Goal: Task Accomplishment & Management: Complete application form

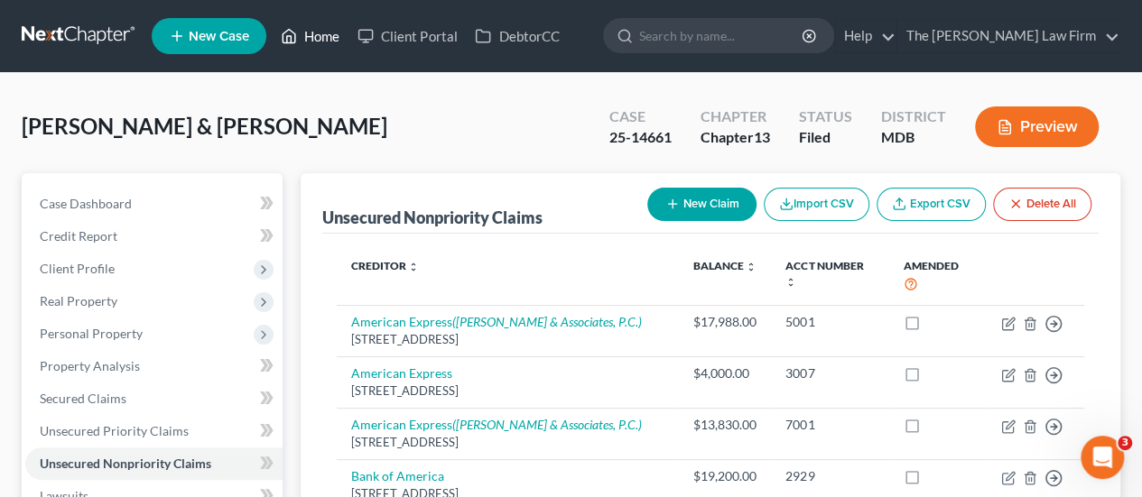
click at [313, 43] on link "Home" at bounding box center [310, 36] width 77 height 32
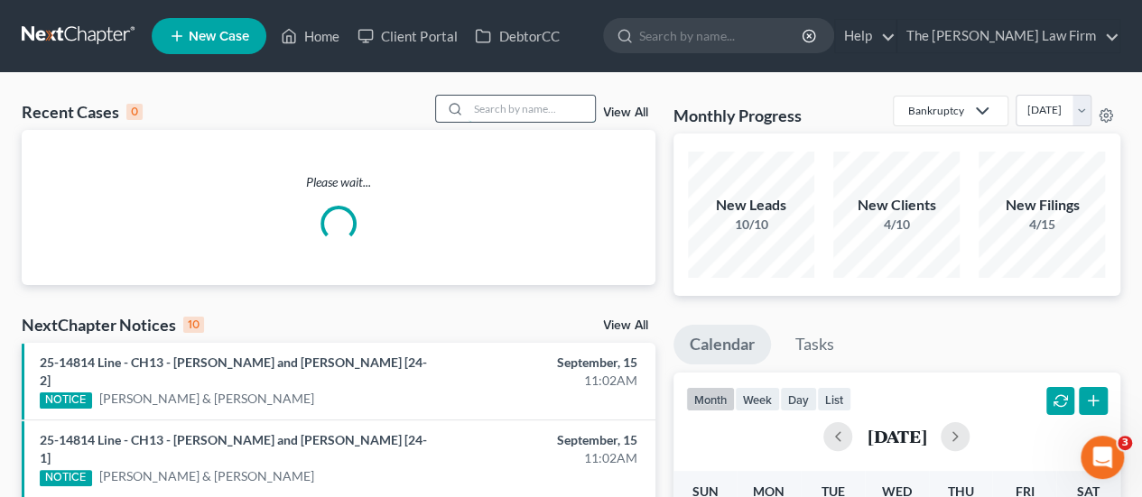
click at [507, 109] on input "search" at bounding box center [531, 109] width 126 height 26
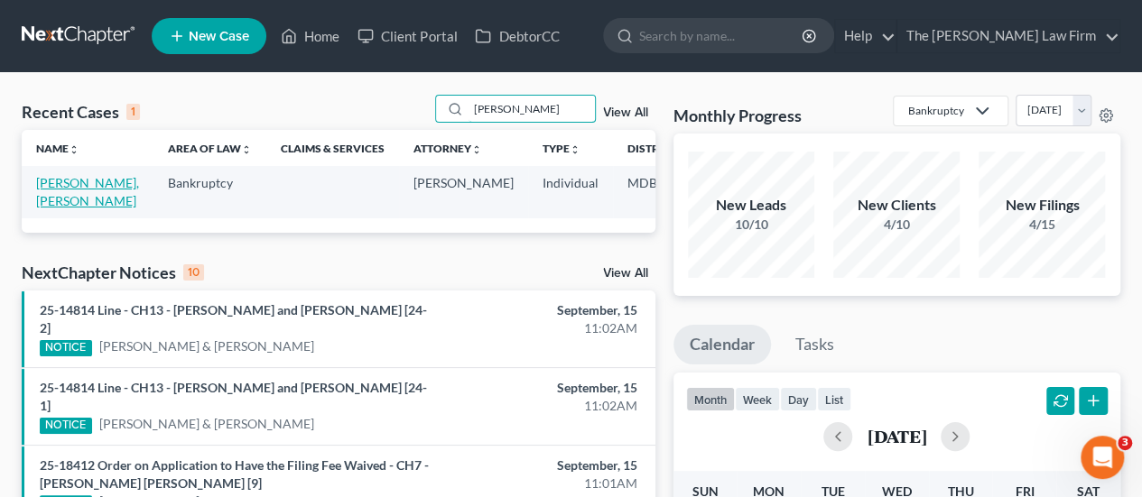
type input "[PERSON_NAME]"
click at [67, 201] on link "[PERSON_NAME], [PERSON_NAME]" at bounding box center [87, 191] width 103 height 33
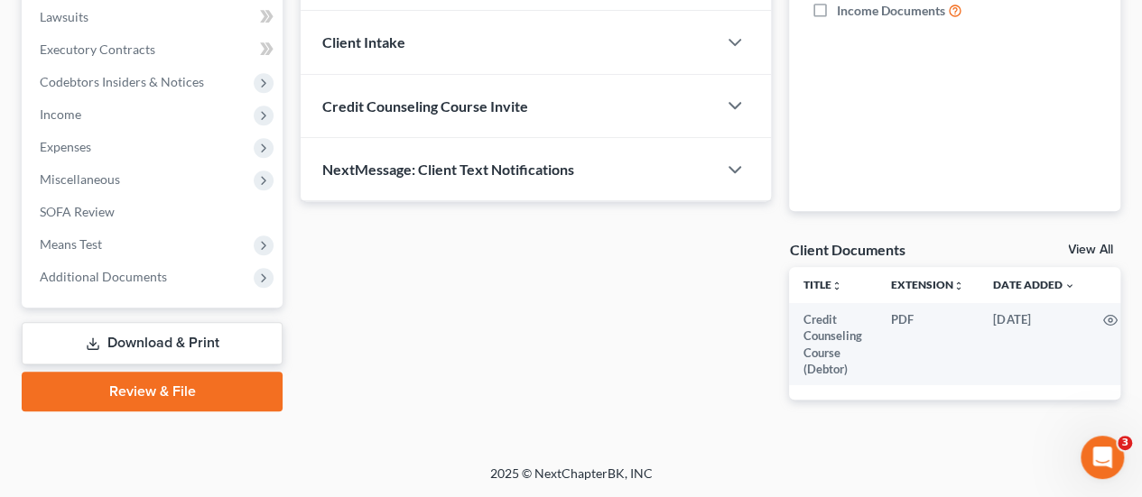
scroll to position [493, 0]
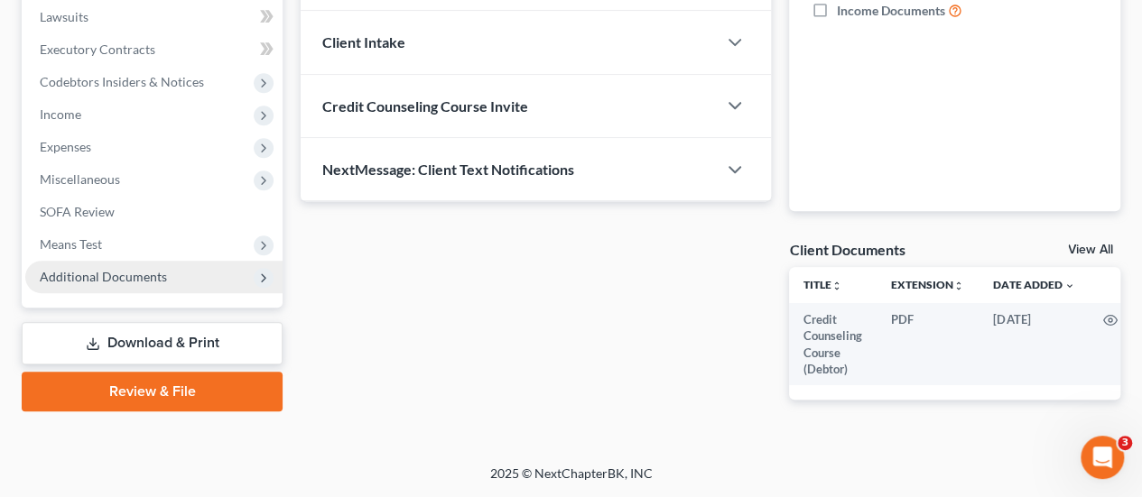
click at [130, 270] on span "Additional Documents" at bounding box center [103, 276] width 127 height 15
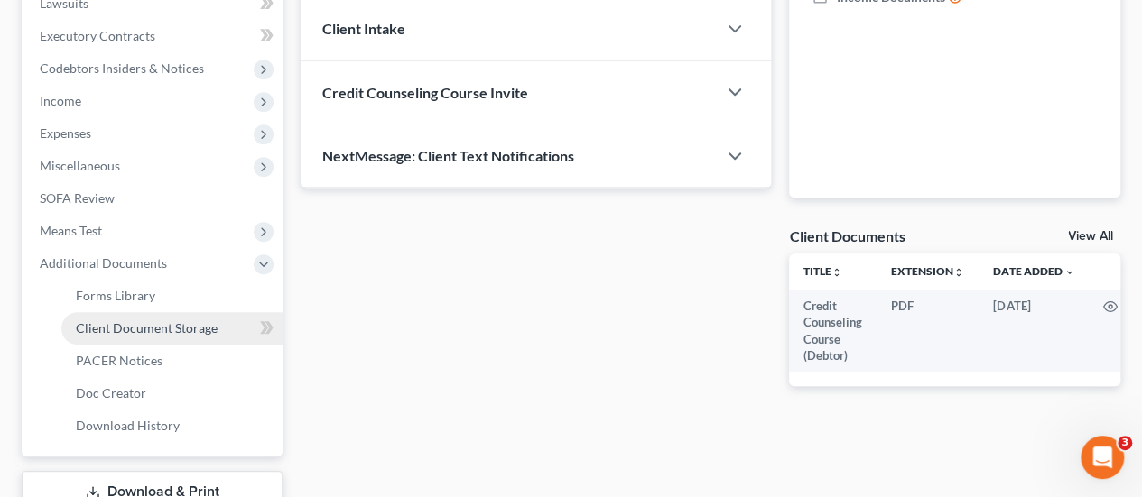
click at [116, 335] on span "Client Document Storage" at bounding box center [147, 327] width 142 height 15
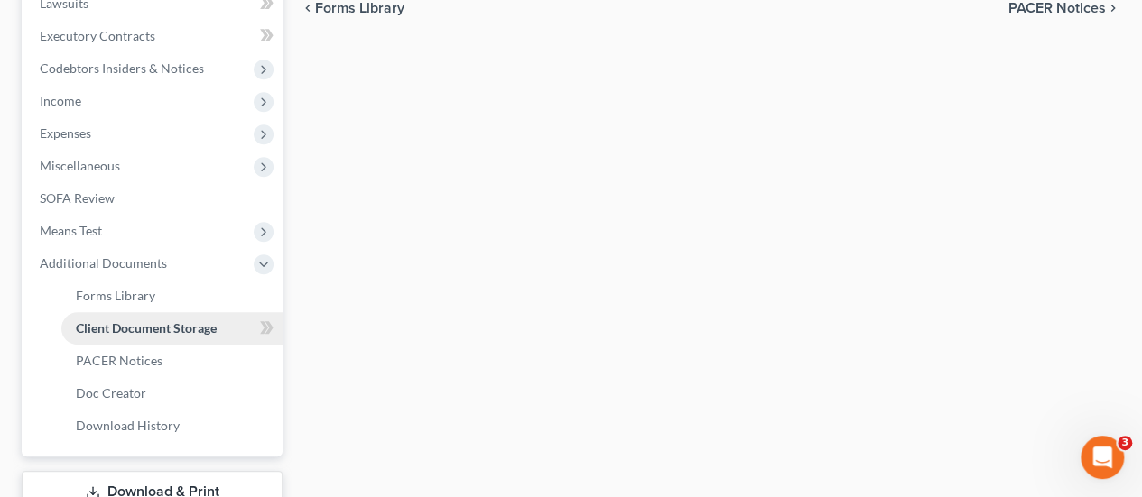
select select "14"
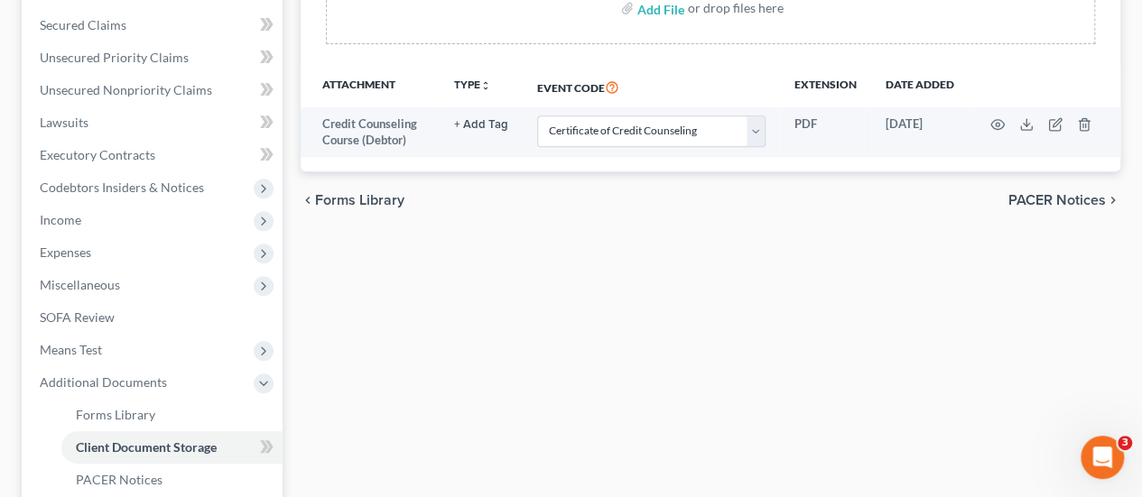
scroll to position [622, 0]
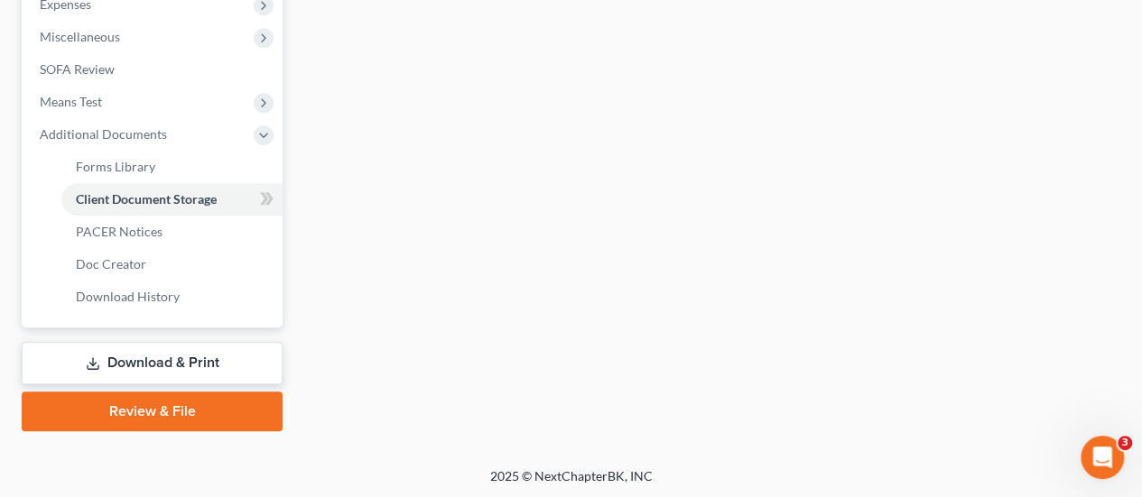
click at [189, 402] on link "Review & File" at bounding box center [152, 412] width 261 height 40
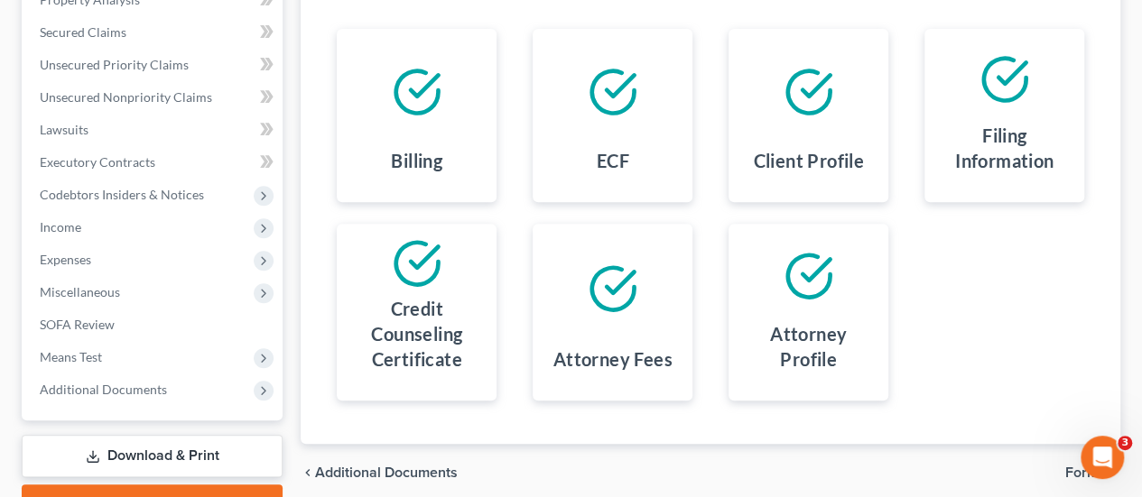
scroll to position [459, 0]
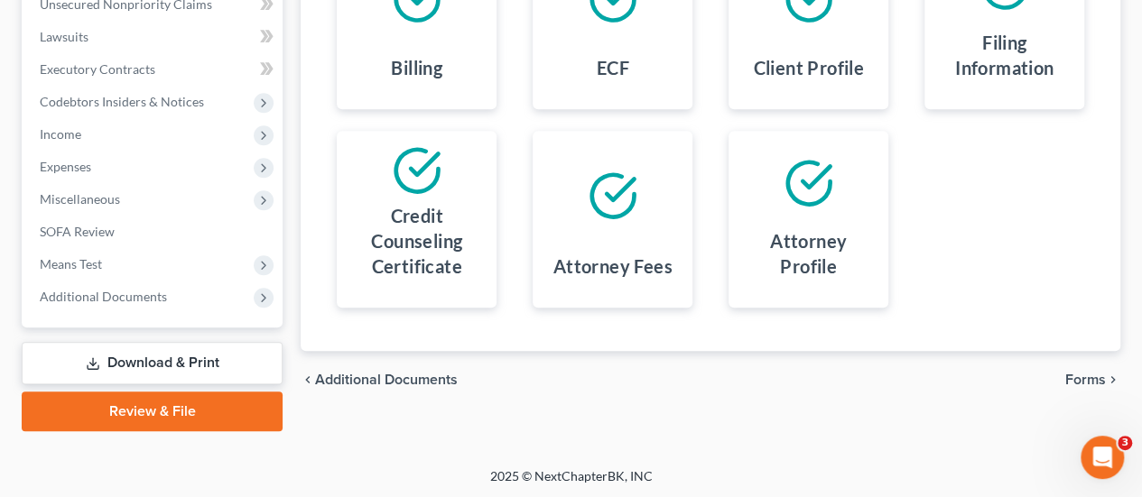
click at [1079, 373] on span "Forms" at bounding box center [1085, 380] width 41 height 14
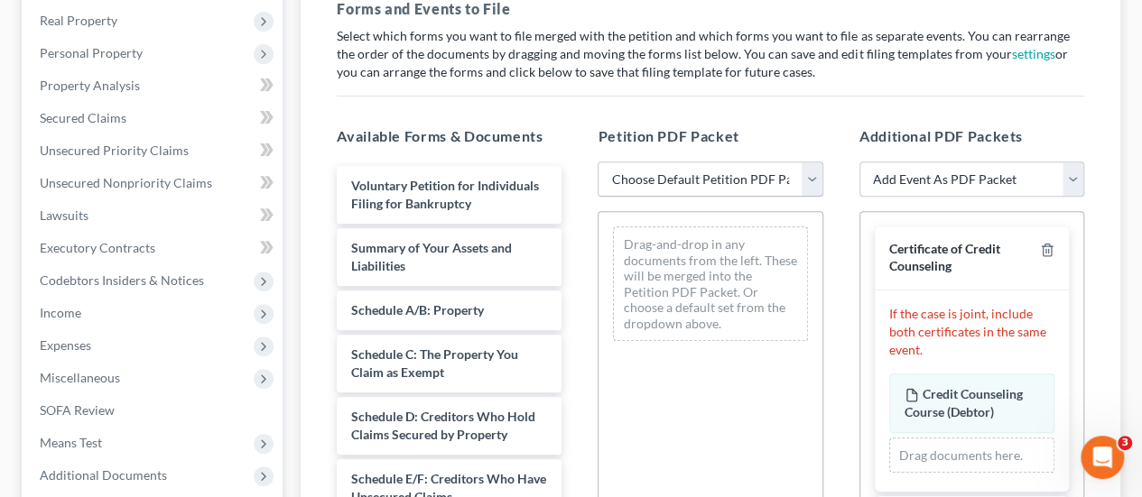
scroll to position [279, 0]
click at [746, 175] on select "Choose Default Petition PDF Packet Emergency Filing (Voluntary Petition and Cre…" at bounding box center [710, 181] width 225 height 36
select select "1"
click at [598, 163] on select "Choose Default Petition PDF Packet Emergency Filing (Voluntary Petition and Cre…" at bounding box center [710, 181] width 225 height 36
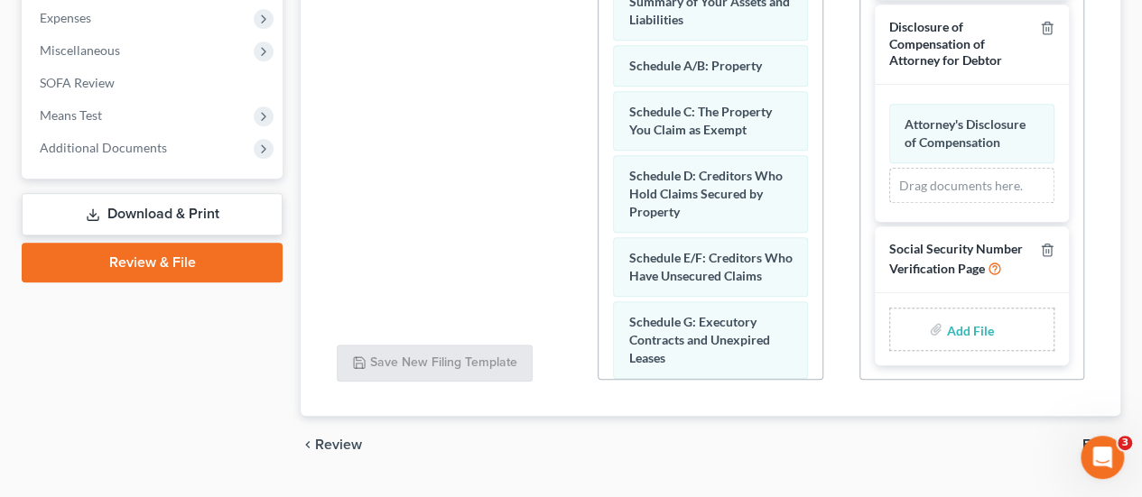
scroll to position [652, 0]
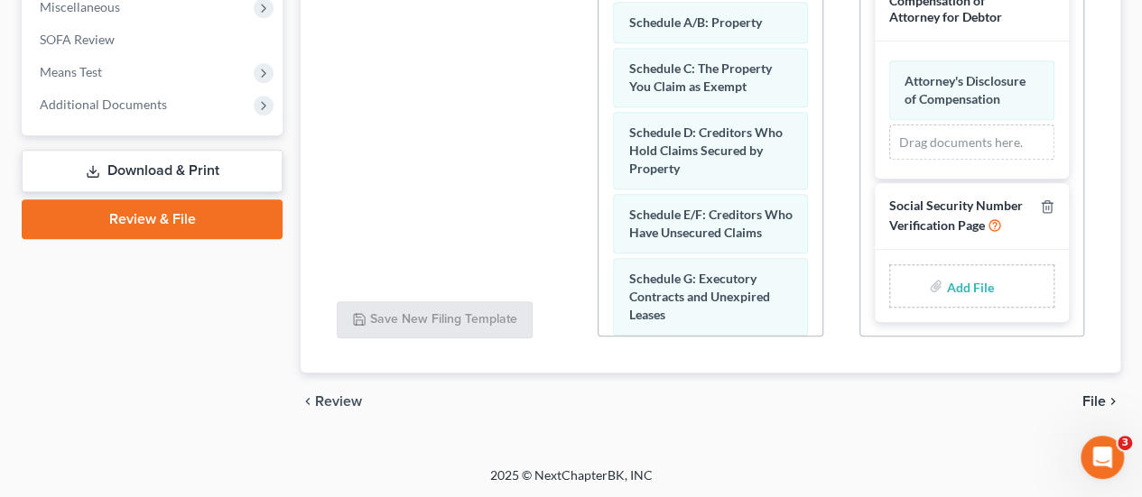
click at [962, 290] on input "file" at bounding box center [967, 286] width 43 height 32
type input "C:\fakepath\SSN Stmt.pdf"
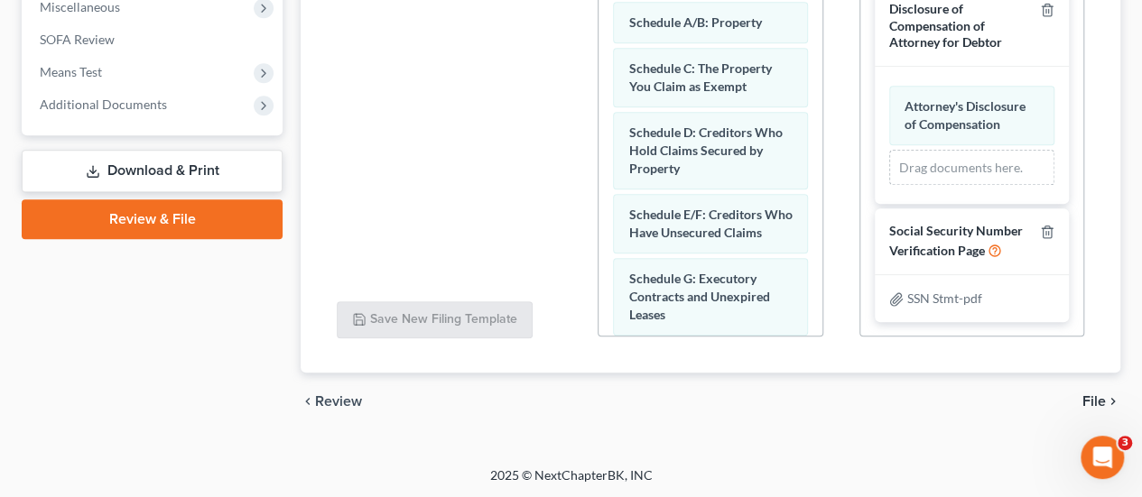
scroll to position [478, 0]
click at [1094, 400] on span "File" at bounding box center [1093, 401] width 23 height 14
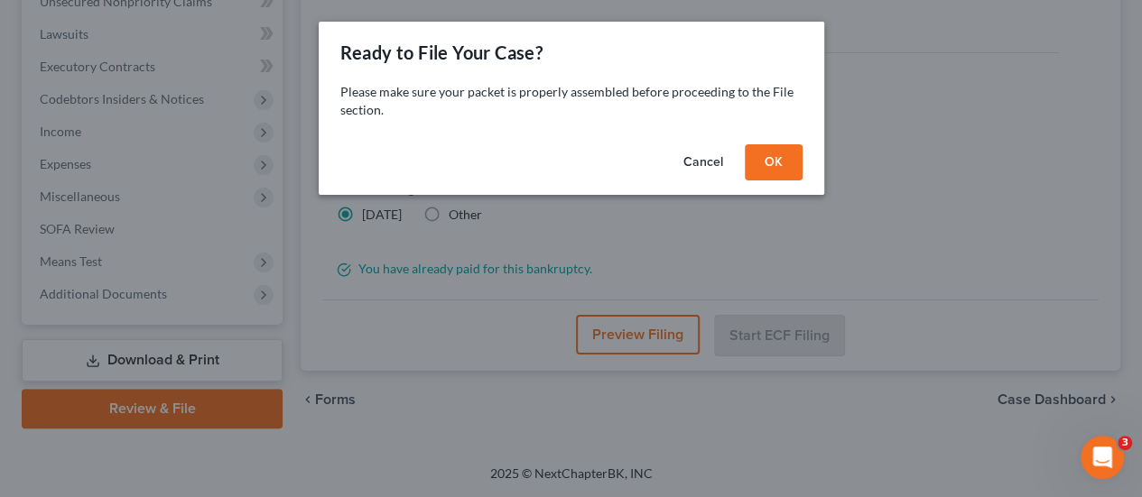
scroll to position [459, 0]
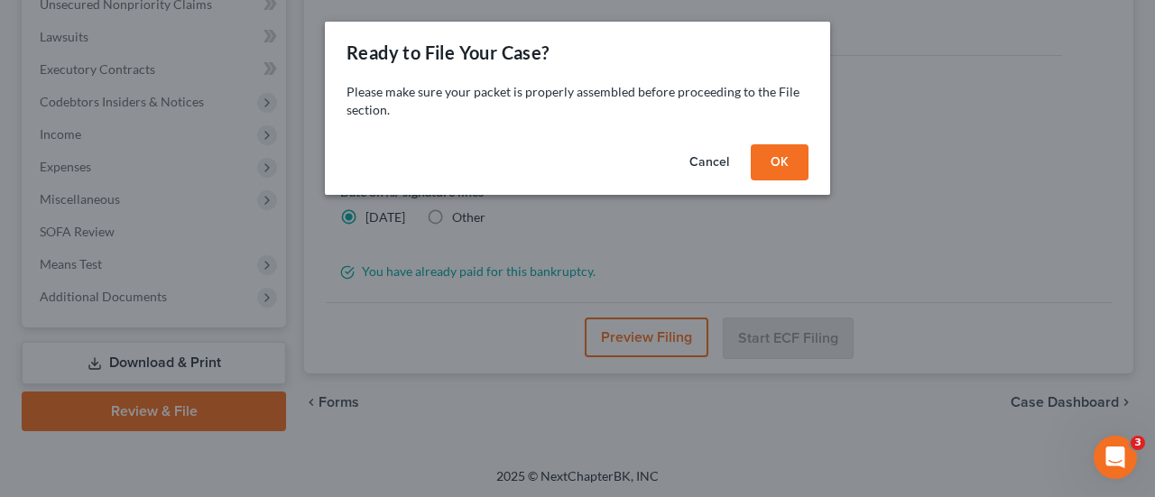
click at [773, 165] on button "OK" at bounding box center [780, 162] width 58 height 36
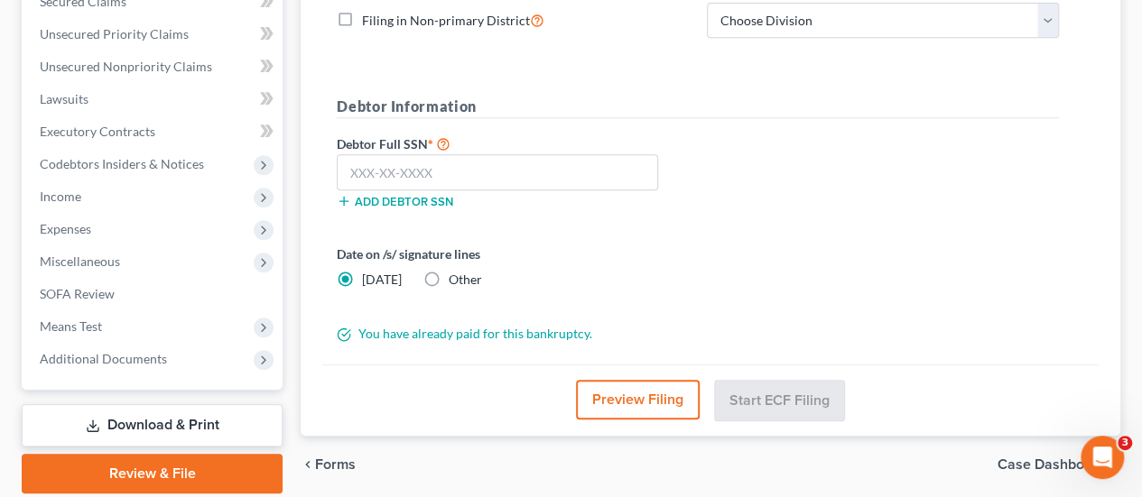
scroll to position [369, 0]
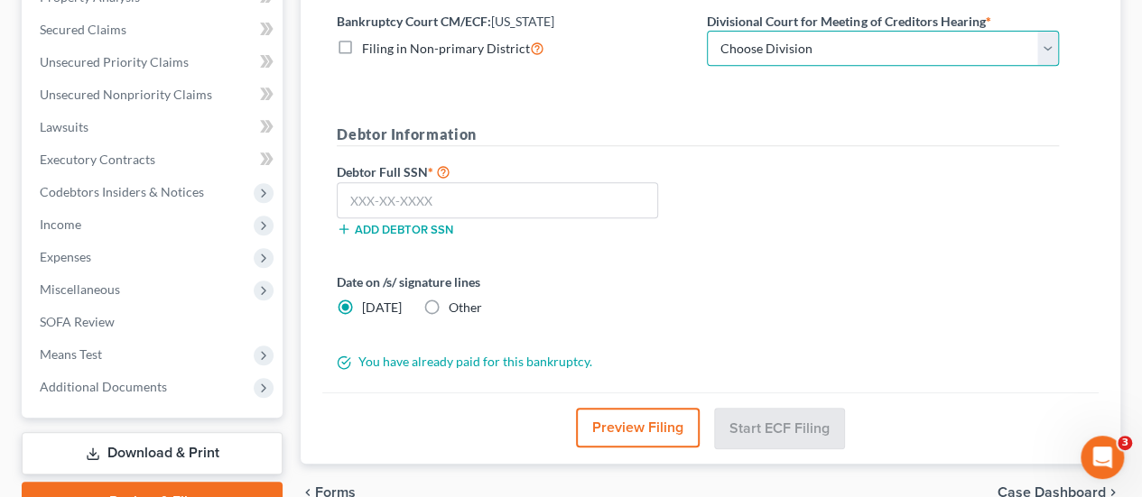
click at [744, 55] on select "Choose Division Baltimore Greenbelt" at bounding box center [883, 49] width 352 height 36
select select "1"
click at [707, 31] on select "Choose Division Baltimore Greenbelt" at bounding box center [883, 49] width 352 height 36
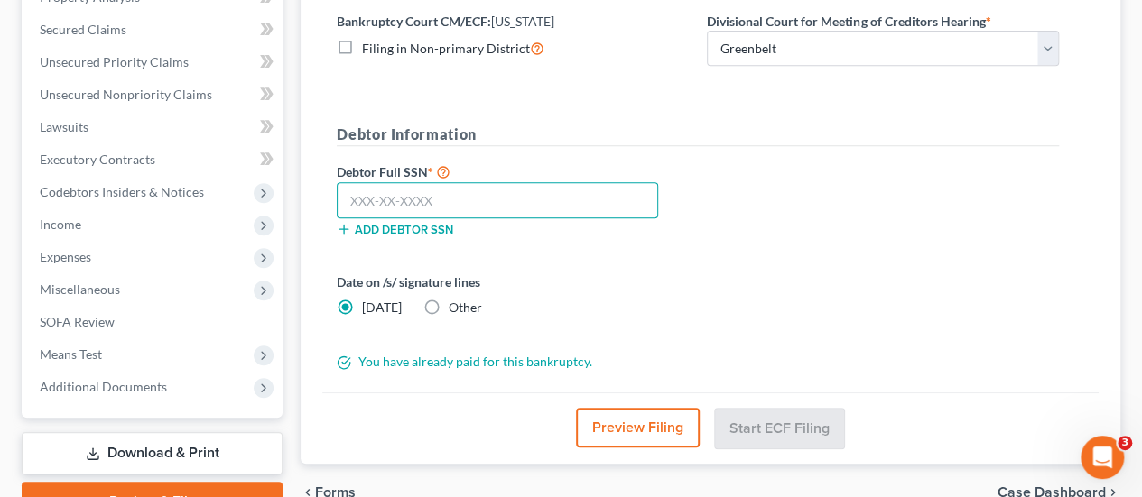
click at [471, 205] on input "text" at bounding box center [497, 200] width 321 height 36
click at [437, 197] on input "text" at bounding box center [497, 200] width 321 height 36
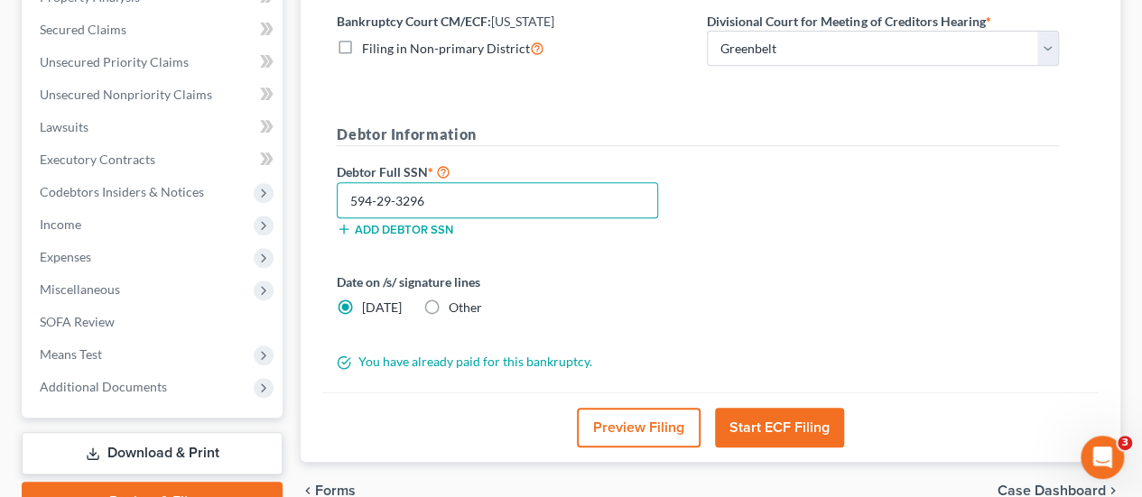
type input "594-29-3296"
drag, startPoint x: 818, startPoint y: 248, endPoint x: 834, endPoint y: 255, distance: 17.8
click at [829, 252] on form "District Information Bankruptcy Court CM/ECF: [US_STATE] Filing in Non-primary …" at bounding box center [698, 173] width 722 height 397
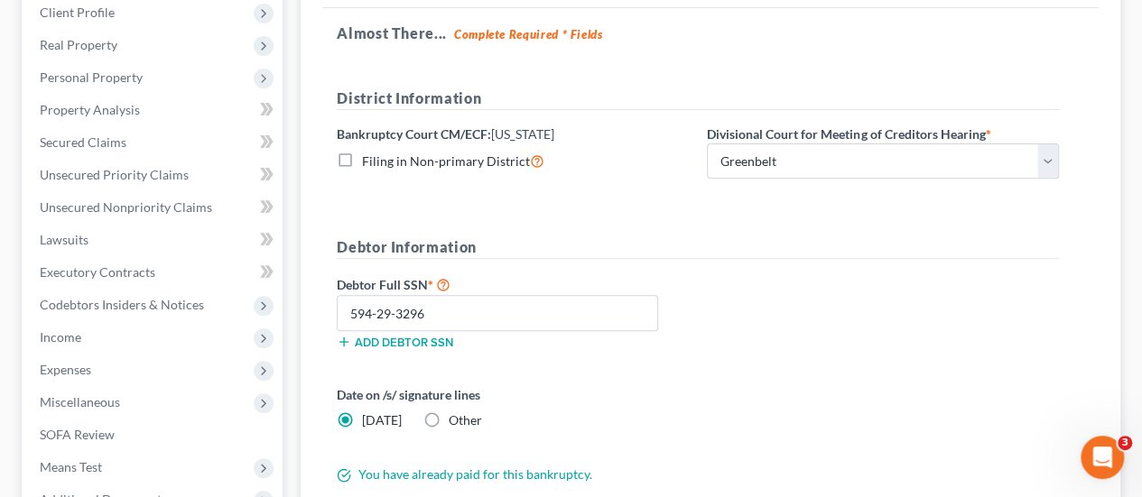
scroll to position [459, 0]
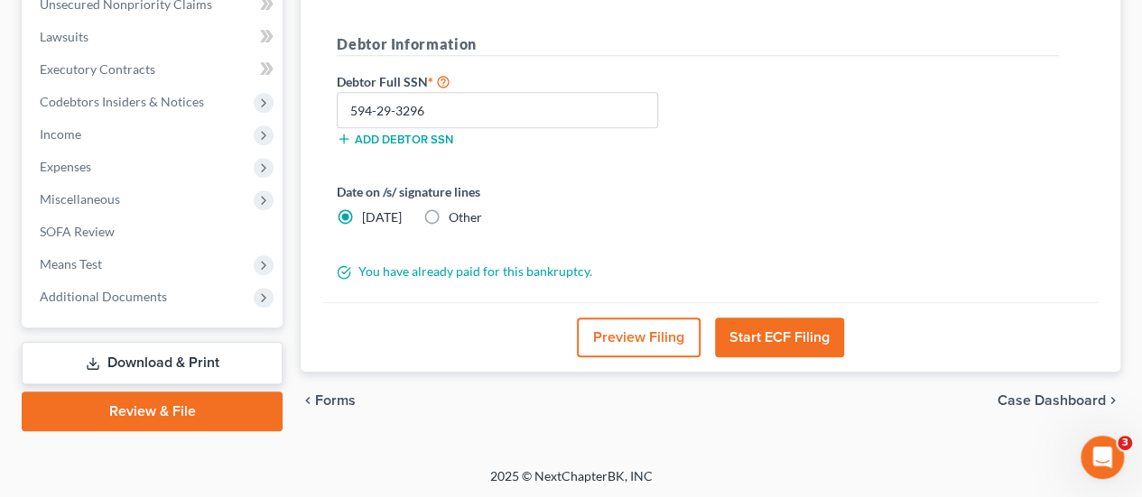
click at [771, 328] on button "Start ECF Filing" at bounding box center [779, 338] width 129 height 40
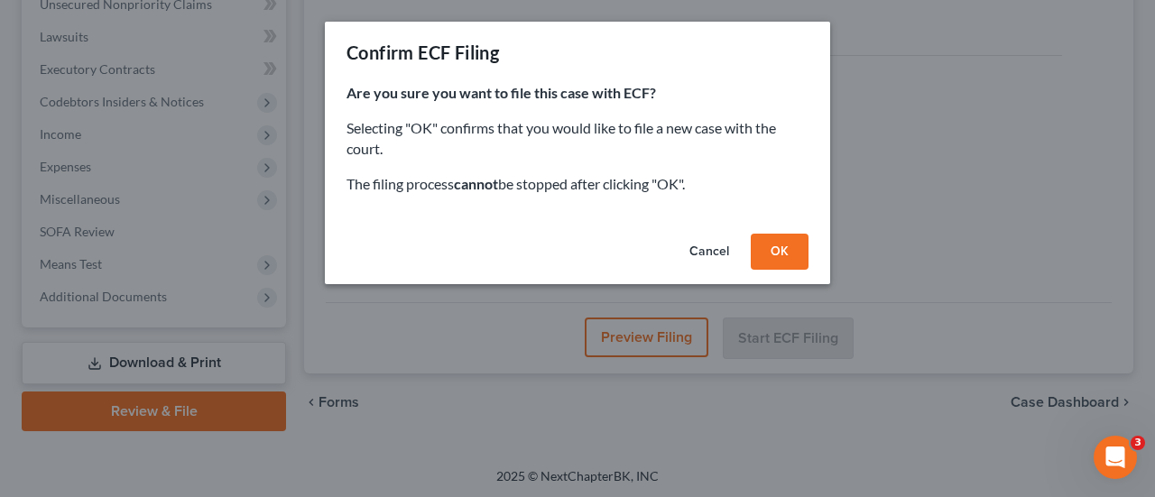
click at [774, 255] on button "OK" at bounding box center [780, 252] width 58 height 36
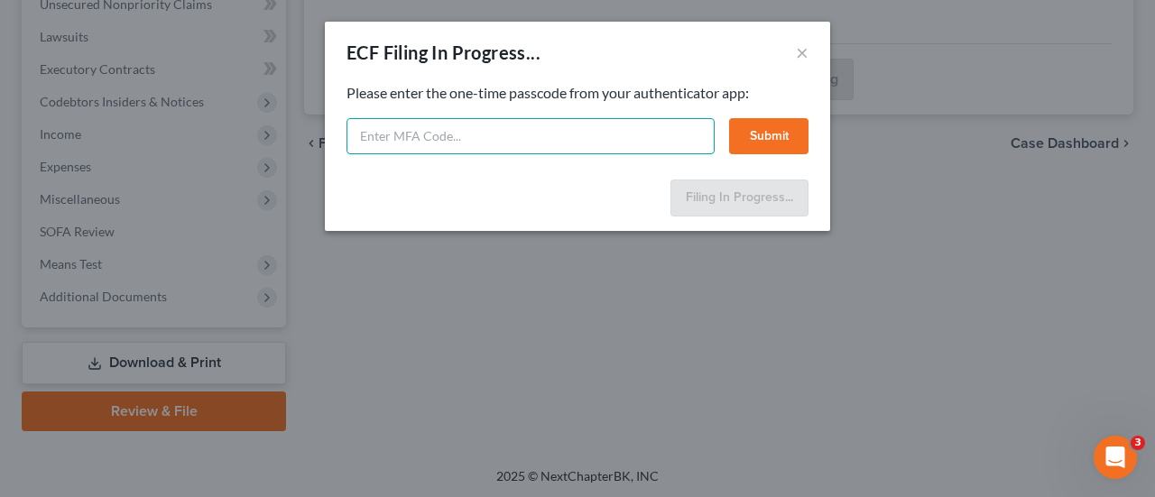
click at [471, 142] on input "text" at bounding box center [531, 136] width 368 height 36
type input "465795"
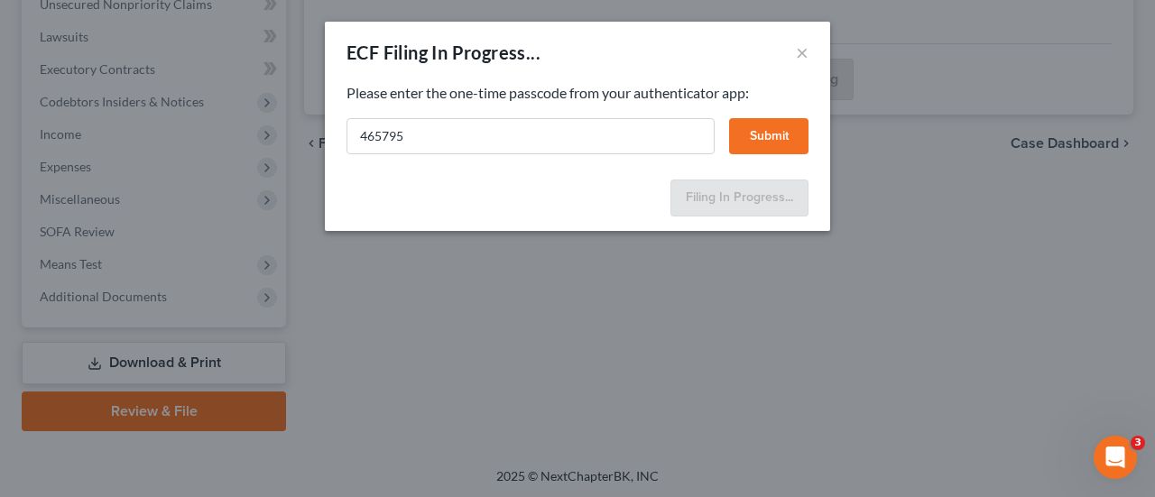
click at [780, 132] on button "Submit" at bounding box center [768, 136] width 79 height 36
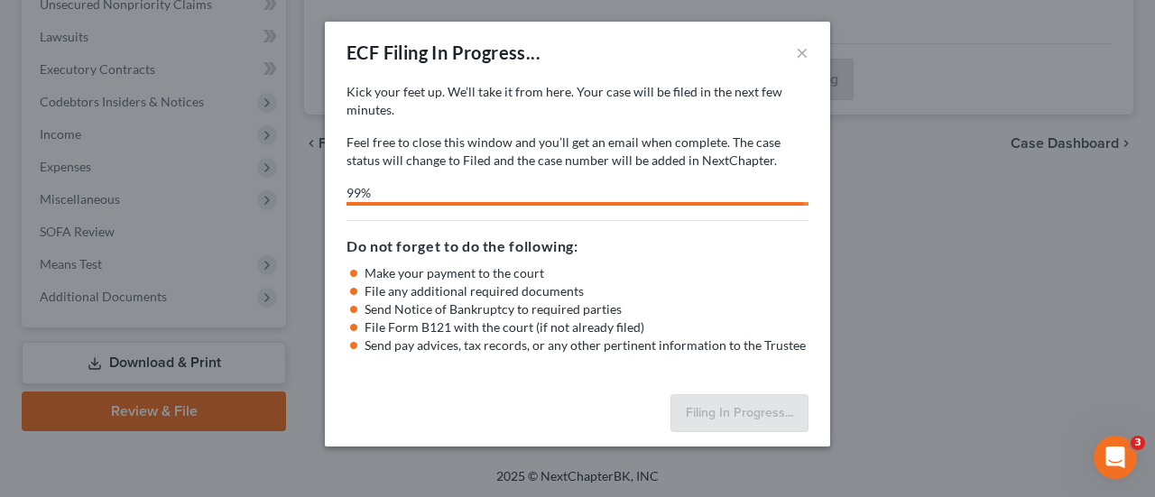
select select "1"
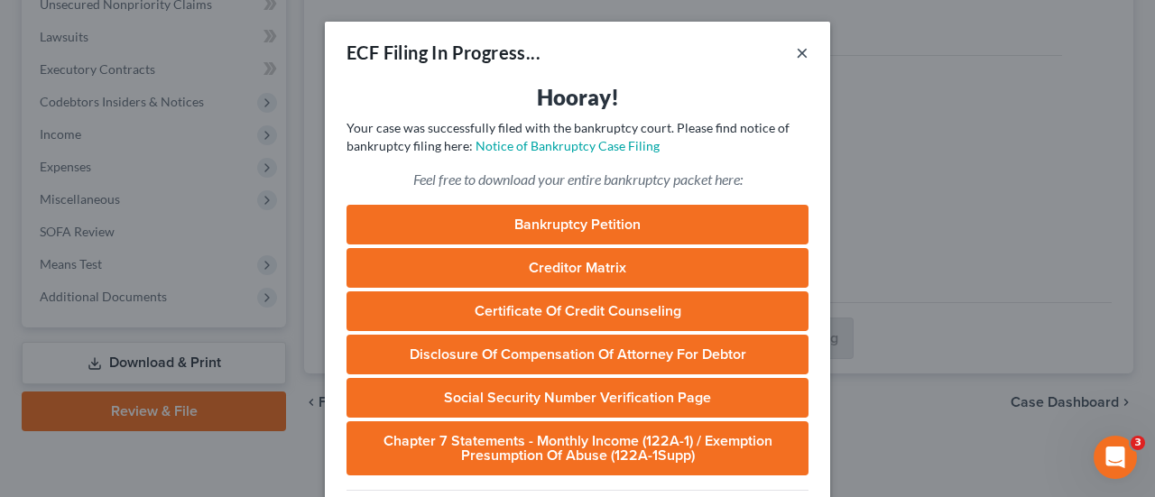
click at [796, 53] on button "×" at bounding box center [802, 53] width 13 height 22
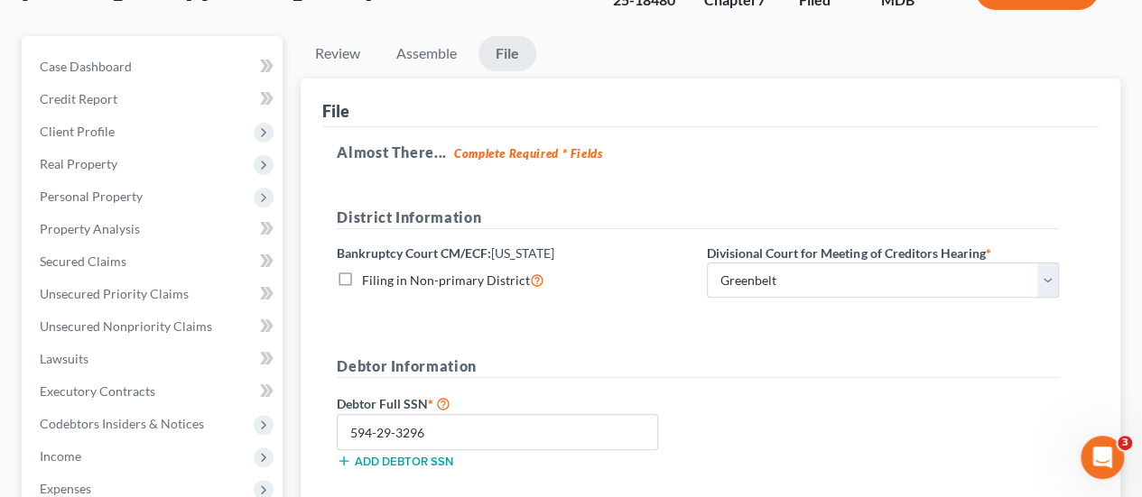
scroll to position [0, 0]
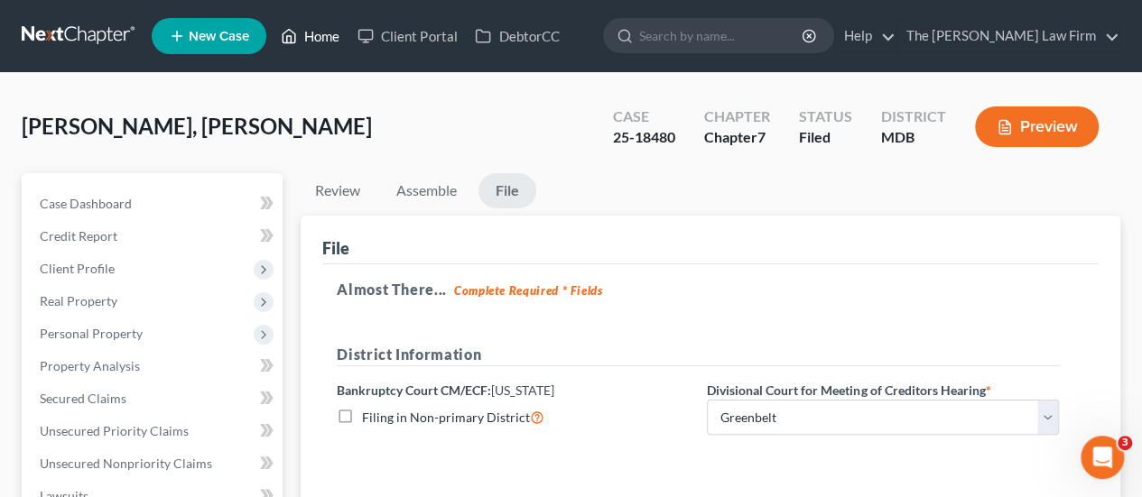
click at [320, 32] on link "Home" at bounding box center [310, 36] width 77 height 32
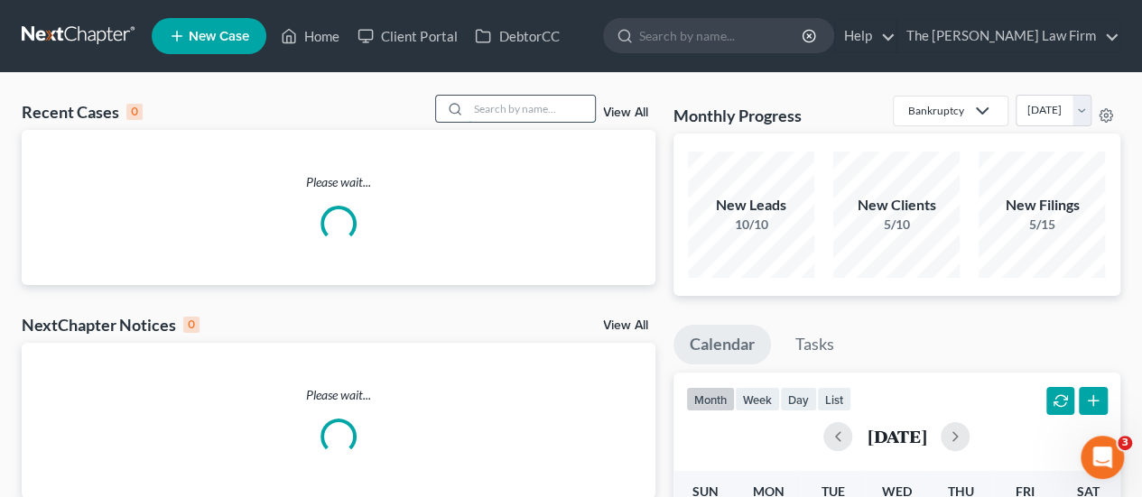
click at [560, 116] on input "search" at bounding box center [531, 109] width 126 height 26
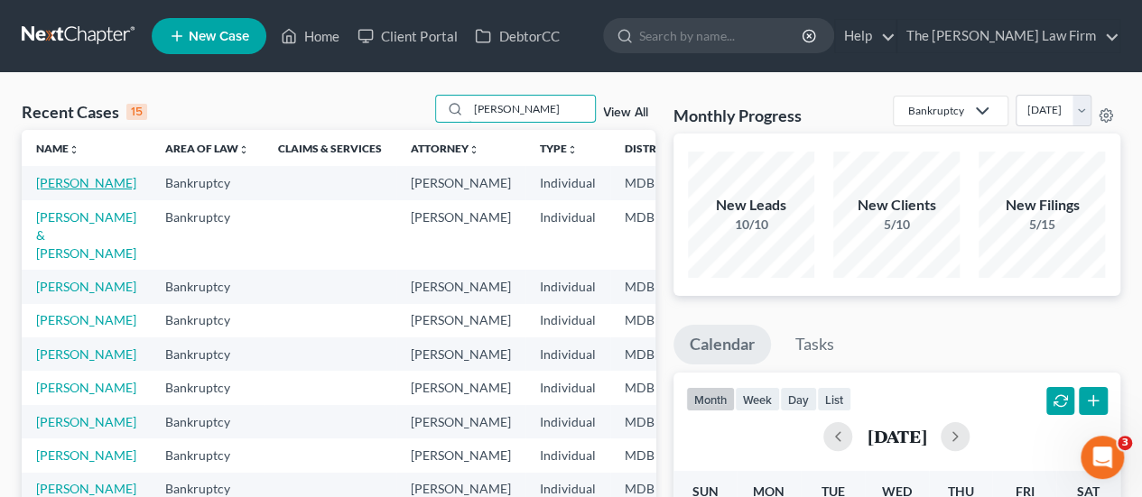
type input "[PERSON_NAME]"
click at [56, 181] on link "[PERSON_NAME]" at bounding box center [86, 182] width 100 height 15
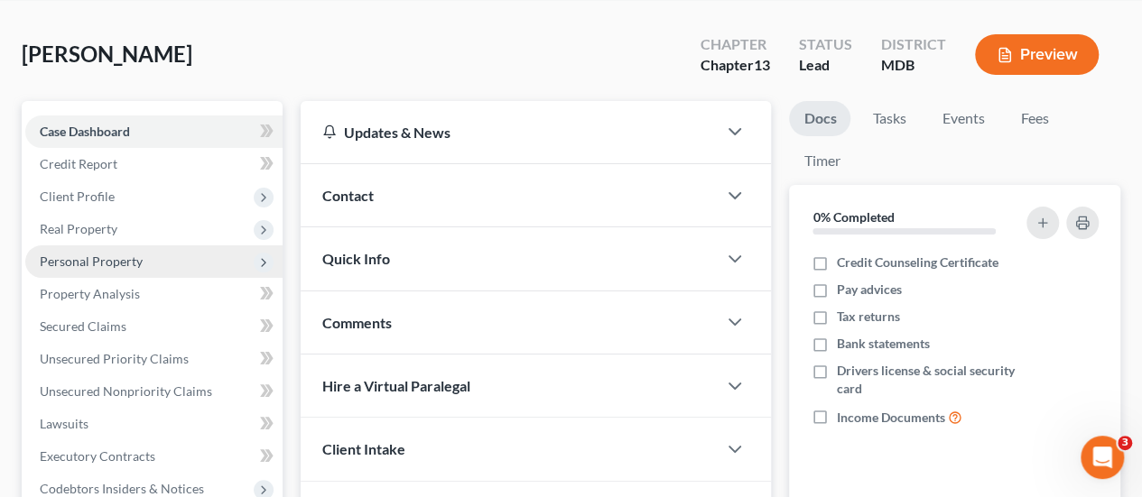
scroll to position [181, 0]
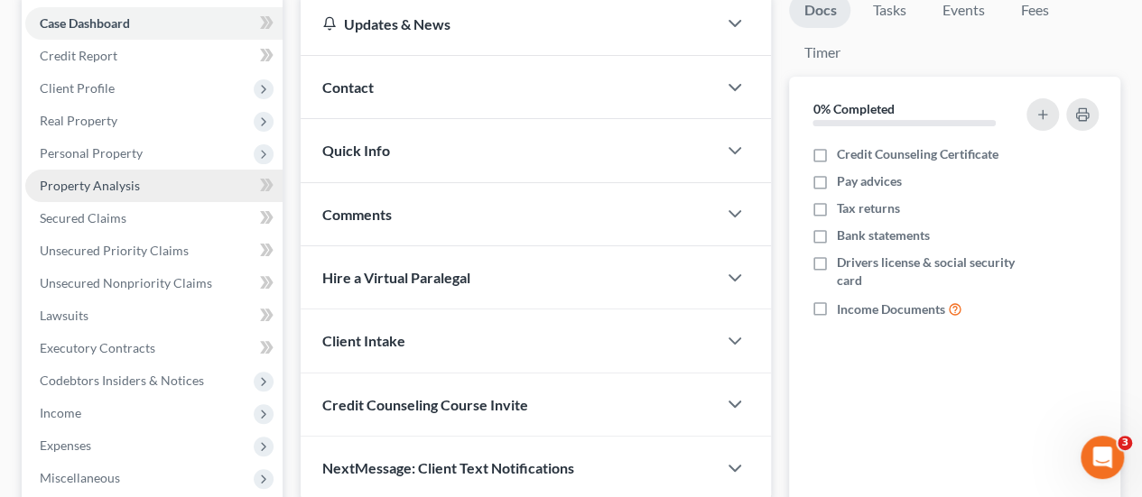
drag, startPoint x: 121, startPoint y: 149, endPoint x: 117, endPoint y: 172, distance: 23.7
click at [121, 149] on span "Personal Property" at bounding box center [91, 152] width 103 height 15
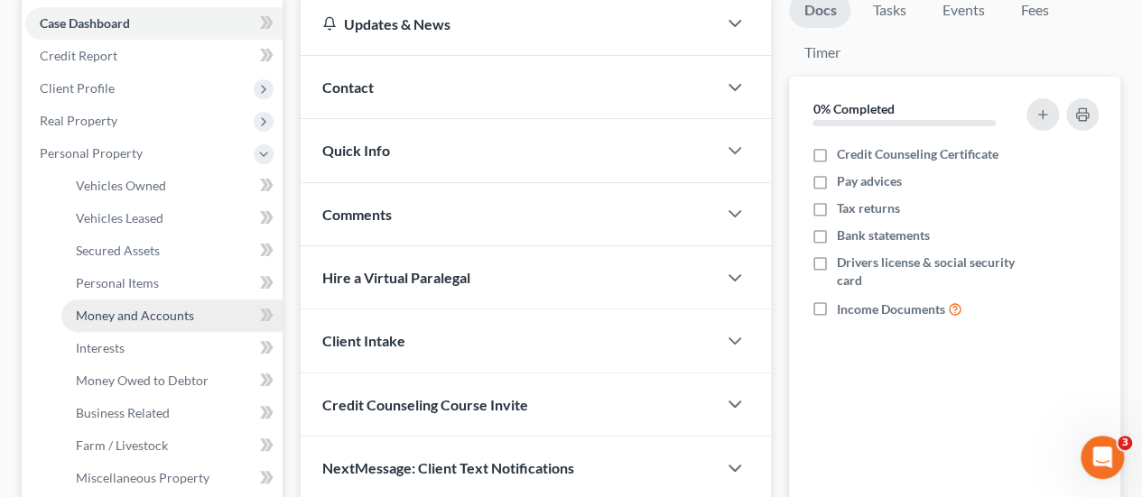
click at [121, 321] on span "Money and Accounts" at bounding box center [135, 315] width 118 height 15
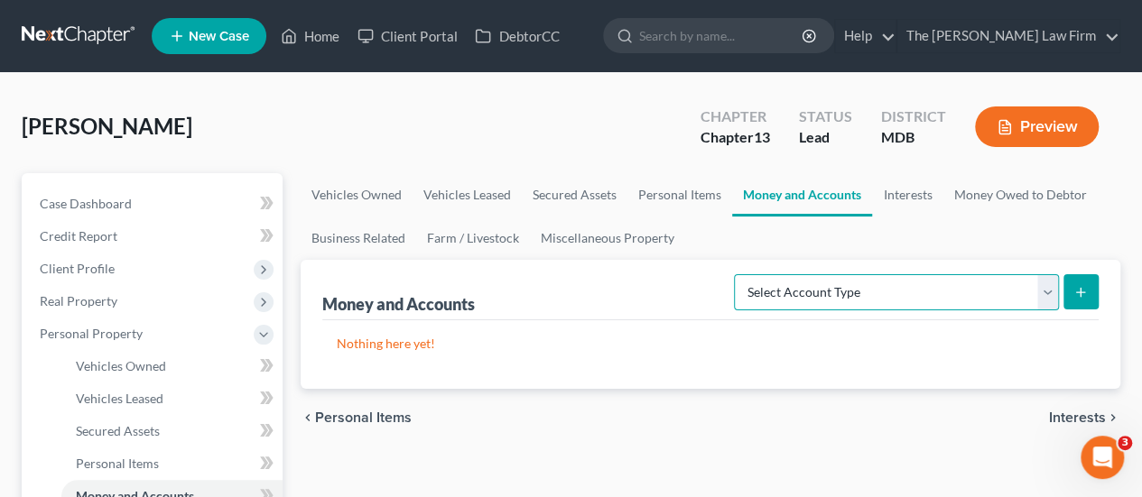
click at [938, 299] on select "Select Account Type Brokerage Cash on Hand Certificates of Deposit Checking Acc…" at bounding box center [896, 292] width 325 height 36
select select "checking"
click at [738, 274] on select "Select Account Type Brokerage Cash on Hand Certificates of Deposit Checking Acc…" at bounding box center [896, 292] width 325 height 36
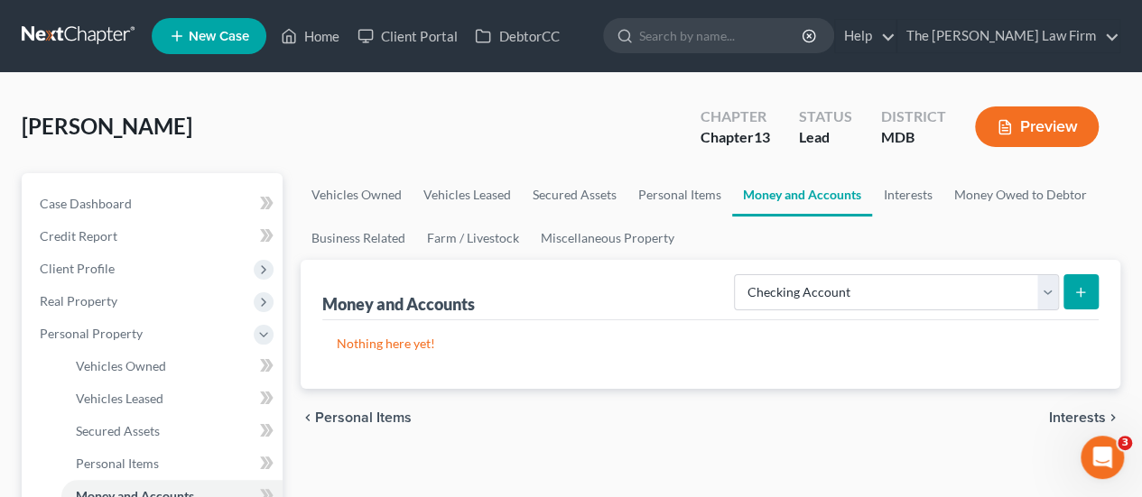
click at [1082, 294] on icon "submit" at bounding box center [1080, 292] width 14 height 14
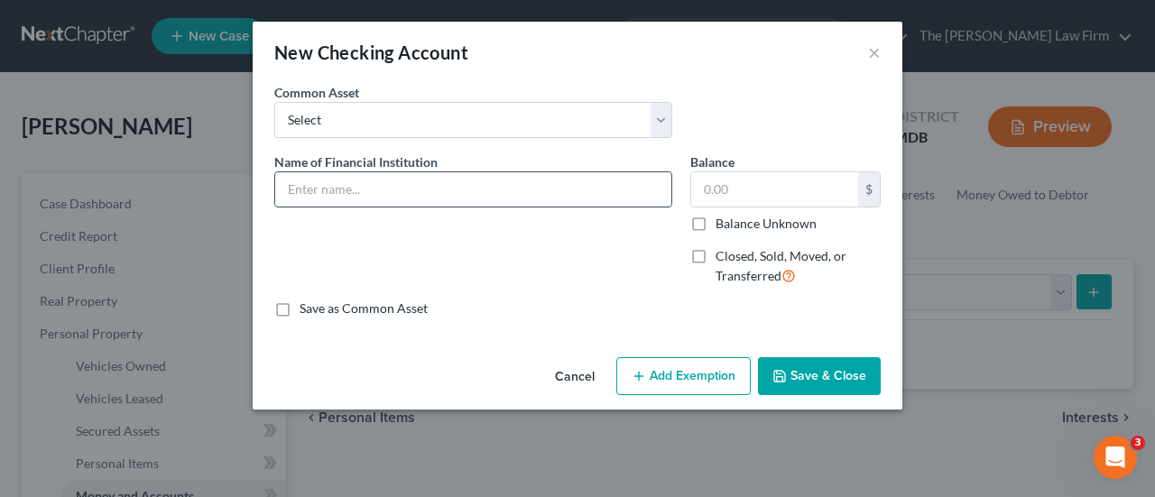
click at [388, 183] on input "text" at bounding box center [473, 189] width 396 height 34
paste input "Checking - USAA x9444"
type input "Checking - USAA x9444"
click at [727, 190] on input "text" at bounding box center [774, 189] width 167 height 34
type input "177.16"
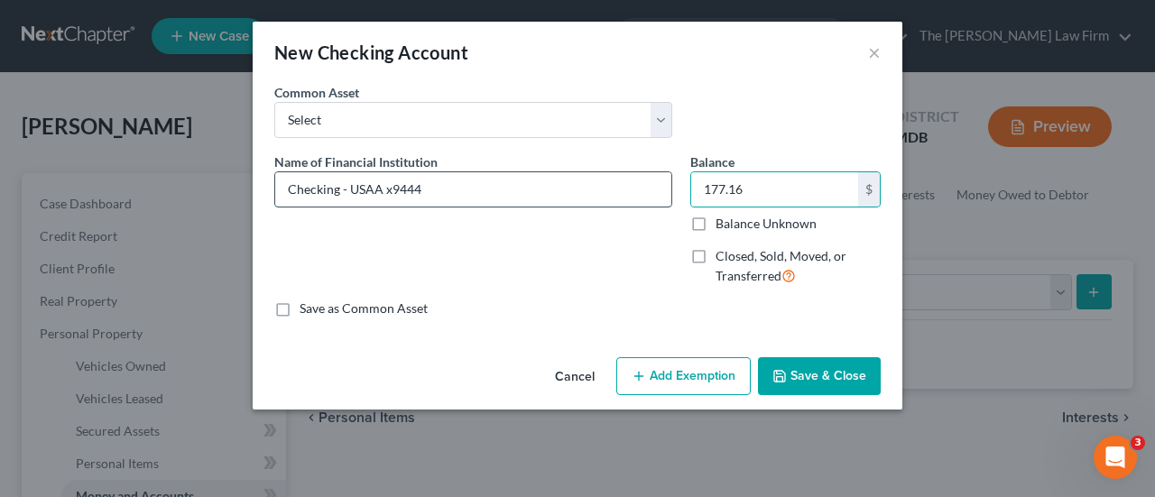
click at [346, 189] on input "Checking - USAA x9444" at bounding box center [473, 189] width 396 height 34
type input "USAA (x9444)"
click at [682, 384] on button "Add Exemption" at bounding box center [683, 376] width 134 height 38
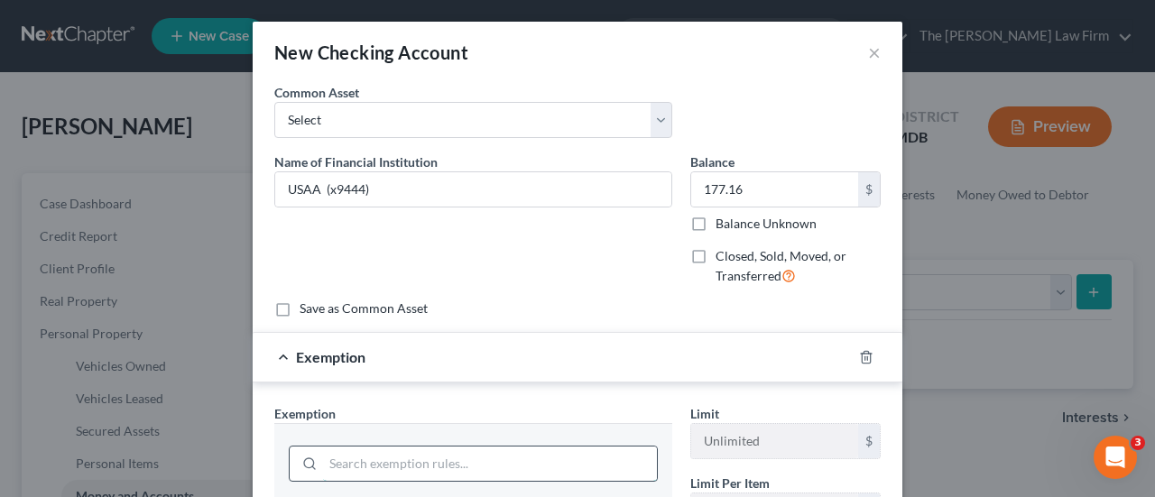
click at [387, 463] on input "search" at bounding box center [490, 464] width 334 height 34
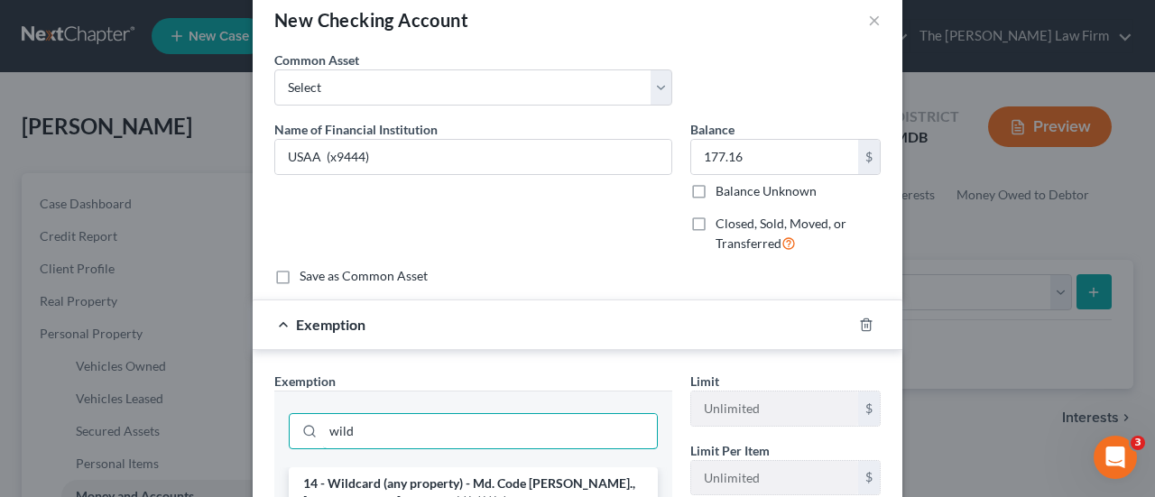
scroll to position [181, 0]
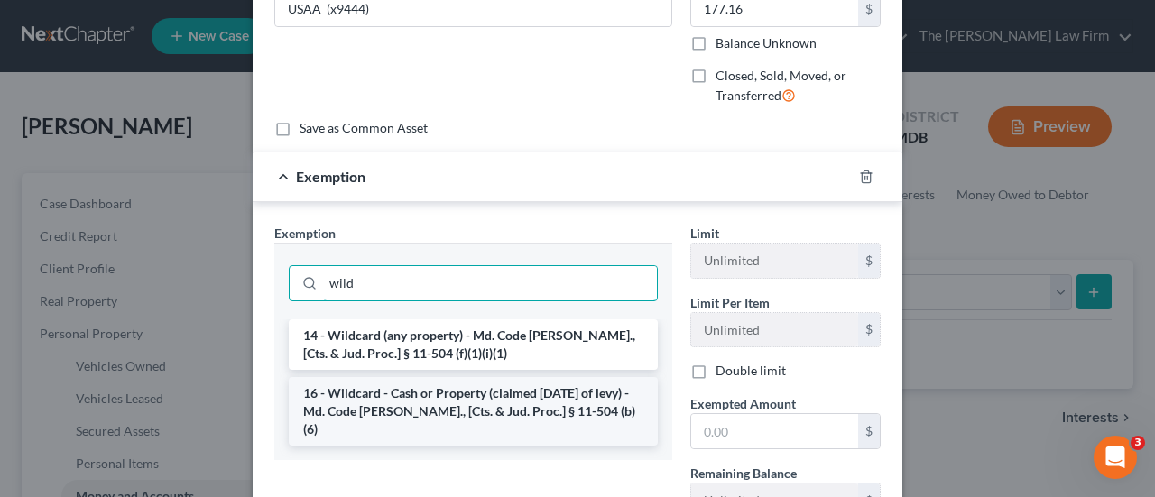
type input "wild"
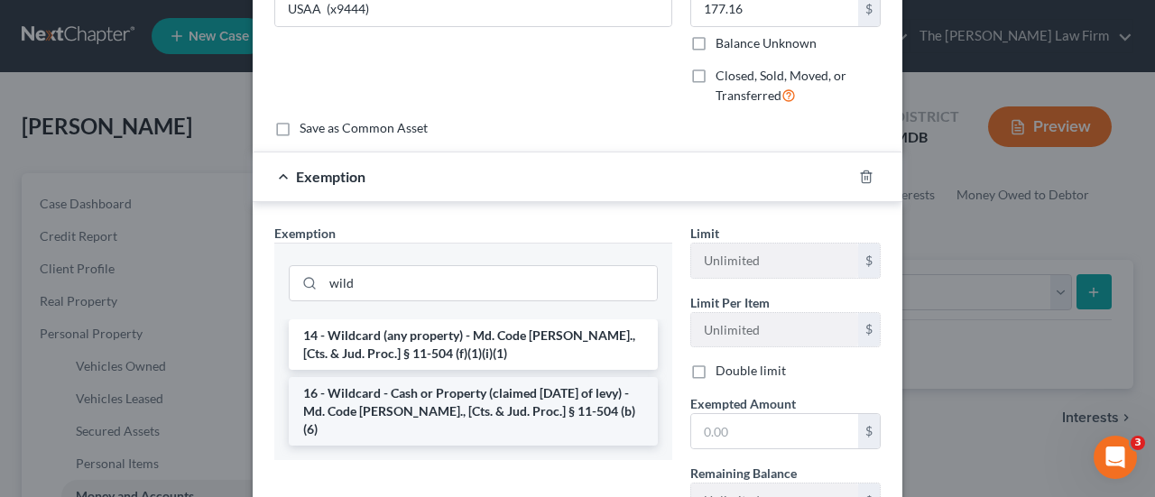
click at [353, 402] on li "16 - Wildcard - Cash or Property (claimed [DATE] of levy) - Md. Code [PERSON_NA…" at bounding box center [473, 411] width 369 height 69
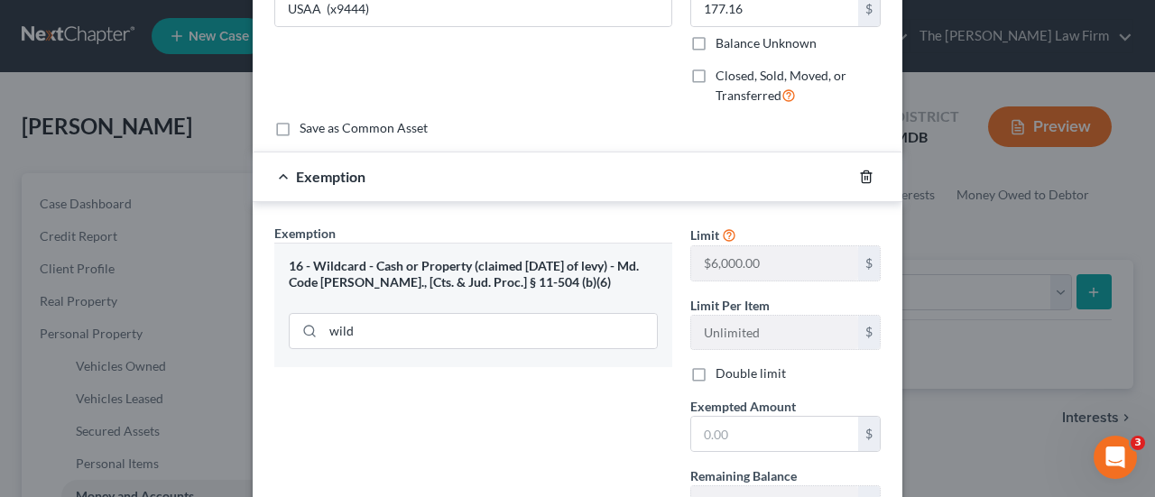
click at [859, 180] on icon "button" at bounding box center [866, 177] width 14 height 14
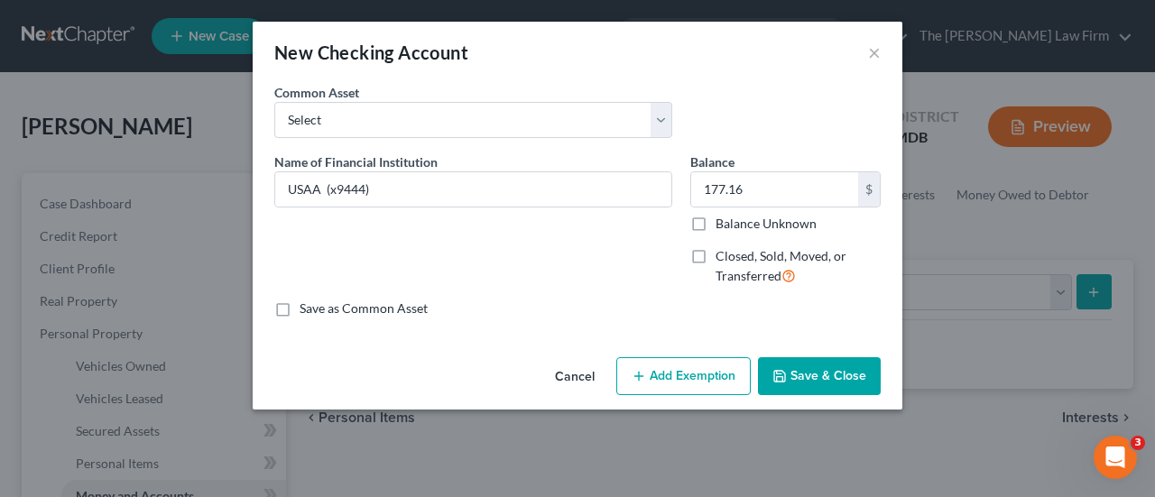
click at [686, 370] on button "Add Exemption" at bounding box center [683, 376] width 134 height 38
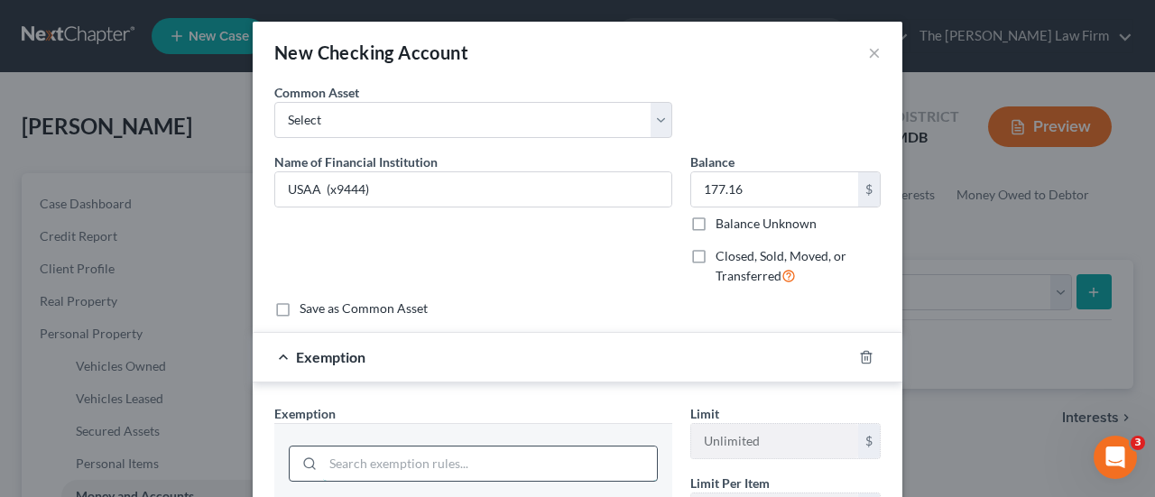
click at [422, 477] on input "search" at bounding box center [490, 464] width 334 height 34
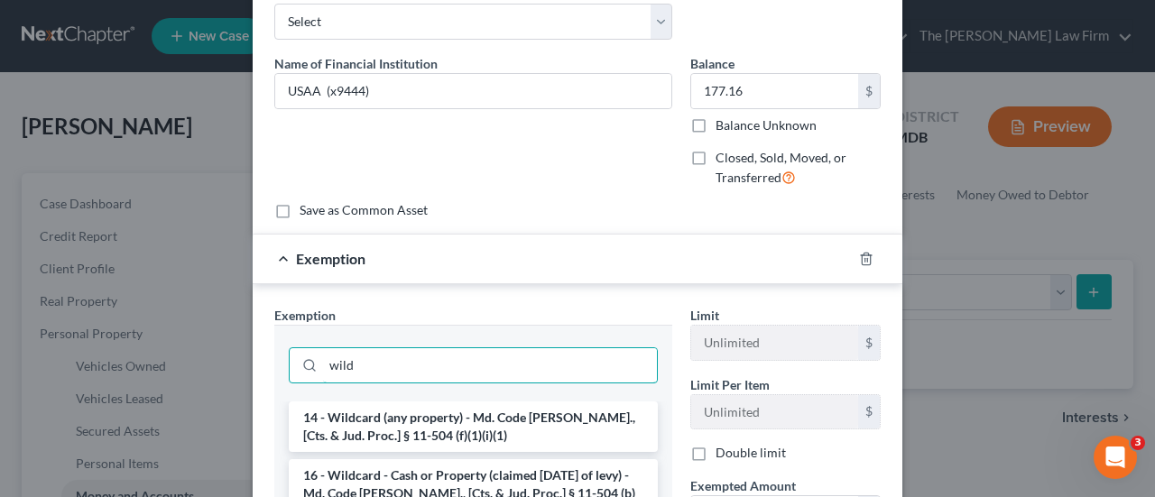
scroll to position [271, 0]
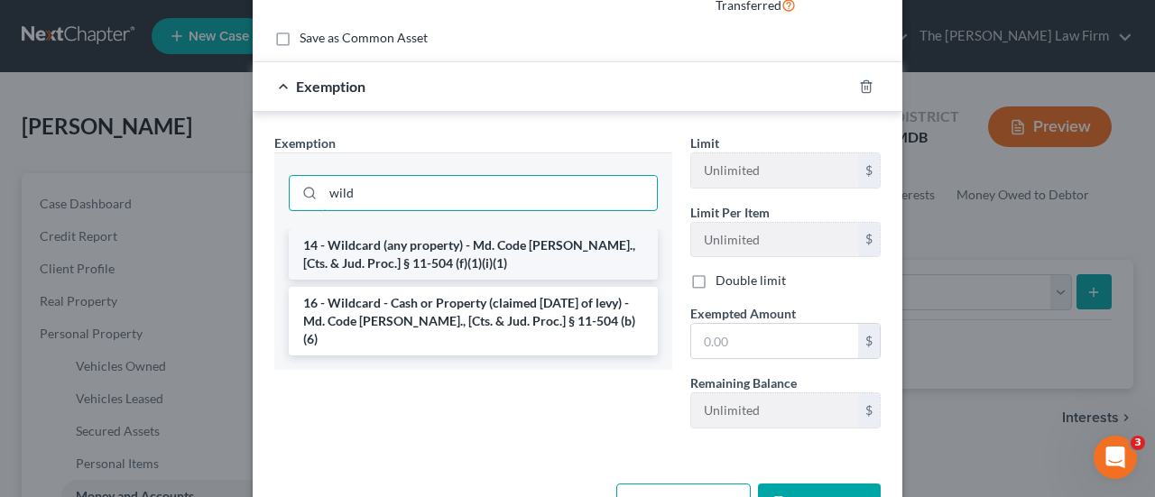
type input "wild"
click at [423, 258] on li "14 - Wildcard (any property) - Md. Code [PERSON_NAME]., [Cts. & Jud. Proc.] § 1…" at bounding box center [473, 254] width 369 height 51
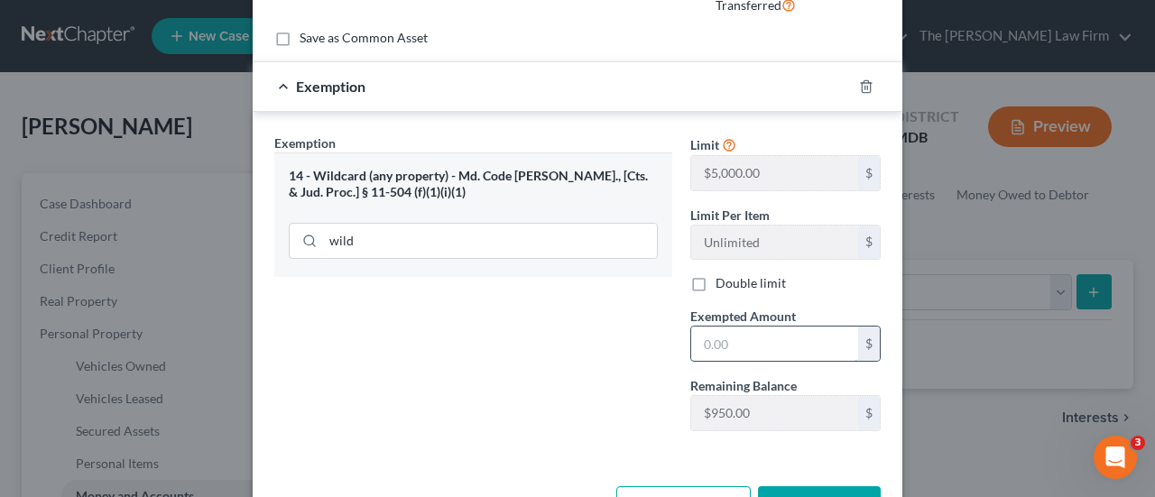
drag, startPoint x: 768, startPoint y: 334, endPoint x: 772, endPoint y: 347, distance: 13.1
click at [768, 334] on input "text" at bounding box center [774, 344] width 167 height 34
type input "177.16"
drag, startPoint x: 806, startPoint y: 489, endPoint x: 801, endPoint y: 474, distance: 16.3
click at [805, 489] on button "Save & Close" at bounding box center [819, 505] width 123 height 38
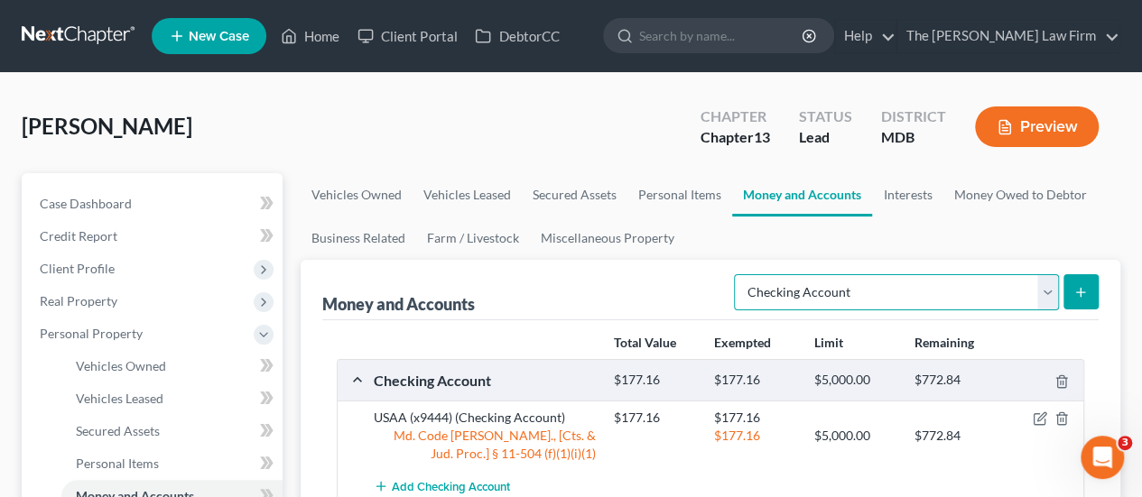
click at [962, 293] on select "Select Account Type Brokerage Cash on Hand Certificates of Deposit Checking Acc…" at bounding box center [896, 292] width 325 height 36
select select "savings"
click at [738, 274] on select "Select Account Type Brokerage Cash on Hand Certificates of Deposit Checking Acc…" at bounding box center [896, 292] width 325 height 36
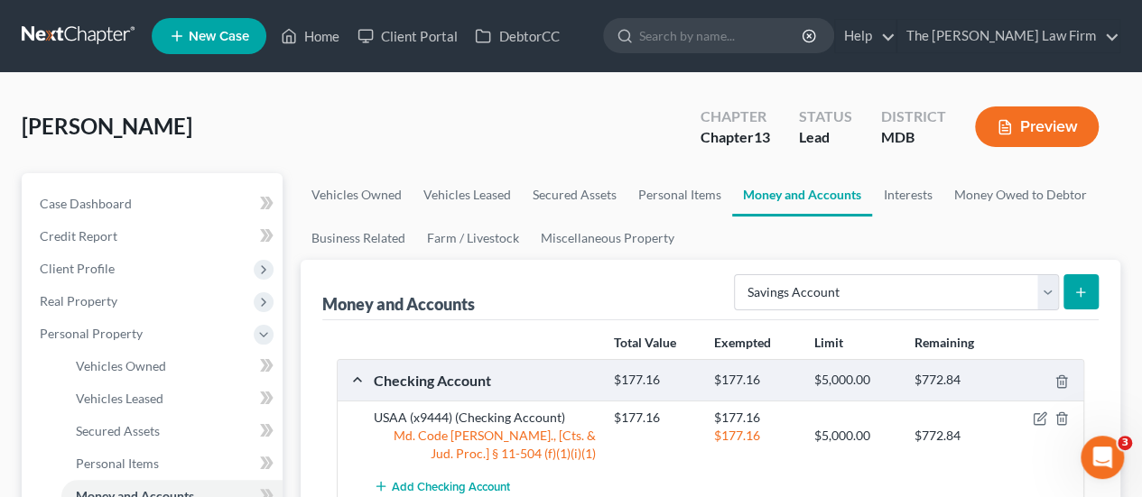
click at [1076, 298] on icon "submit" at bounding box center [1080, 292] width 14 height 14
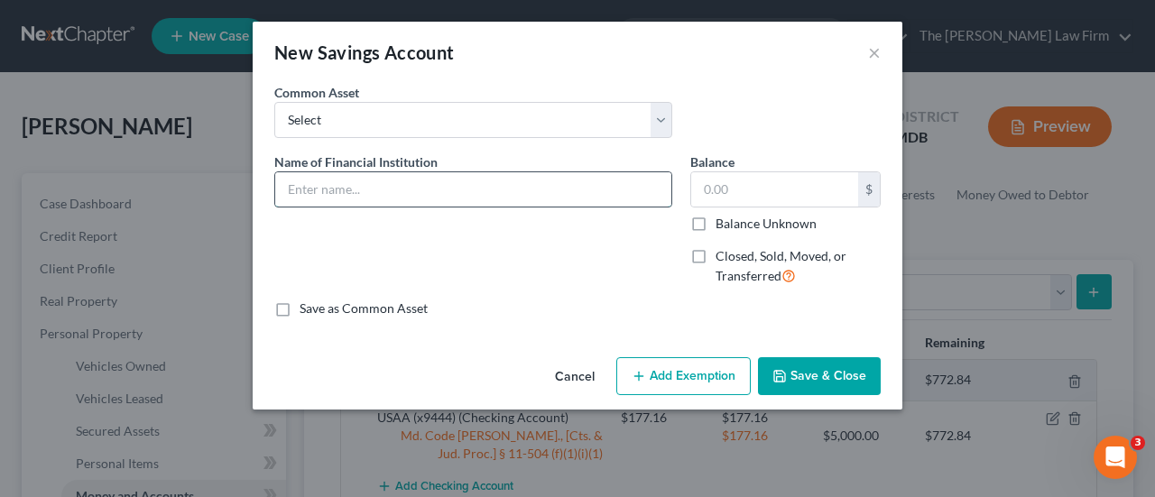
click at [460, 186] on input "text" at bounding box center [473, 189] width 396 height 34
paste input "PENFED x7013"
type input "PENFED x7013"
click at [751, 192] on input "text" at bounding box center [774, 189] width 167 height 34
type input "389.49"
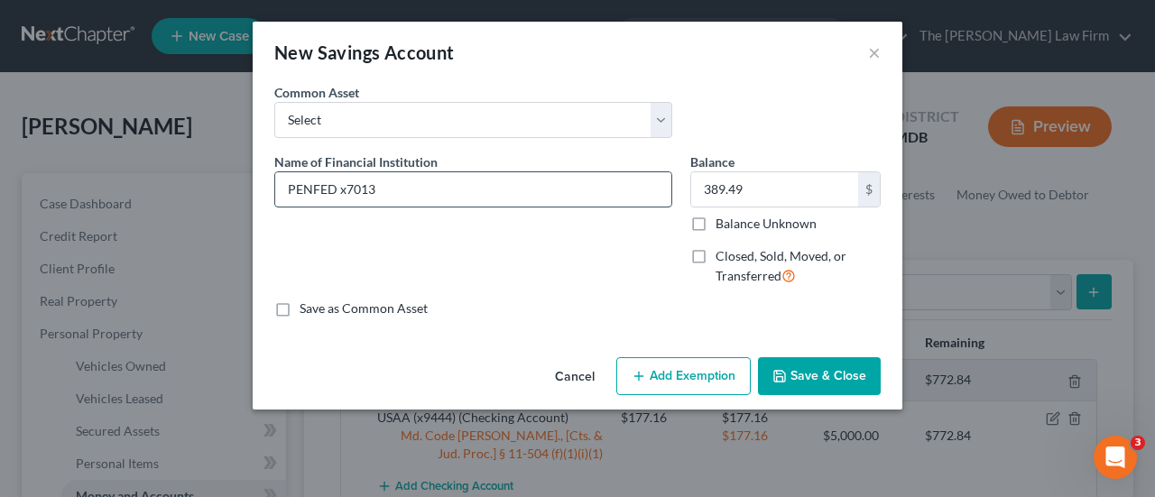
click at [410, 181] on input "PENFED x7013" at bounding box center [473, 189] width 396 height 34
type input "PENFED (x7013)"
click at [691, 380] on button "Add Exemption" at bounding box center [683, 376] width 134 height 38
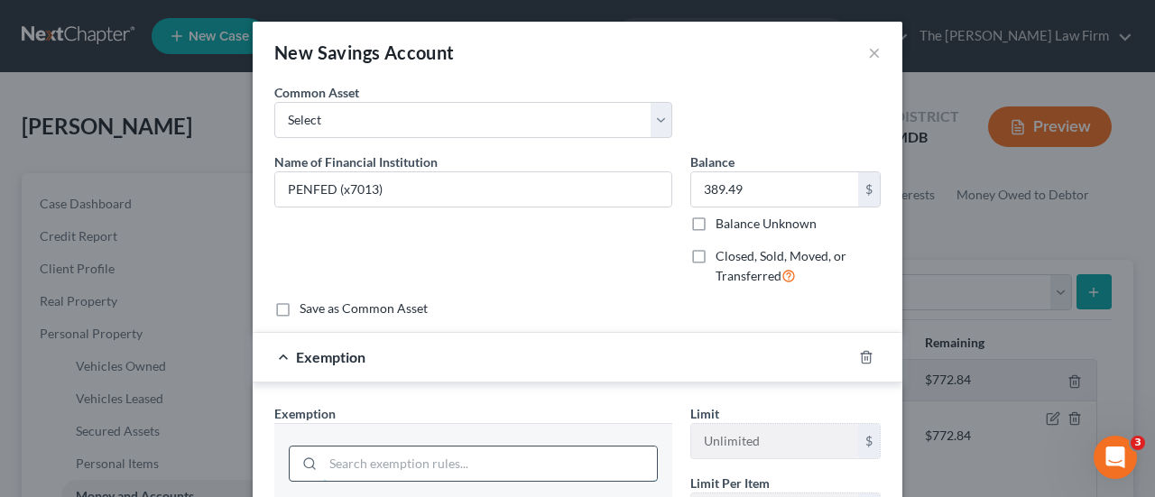
click at [440, 456] on input "search" at bounding box center [490, 464] width 334 height 34
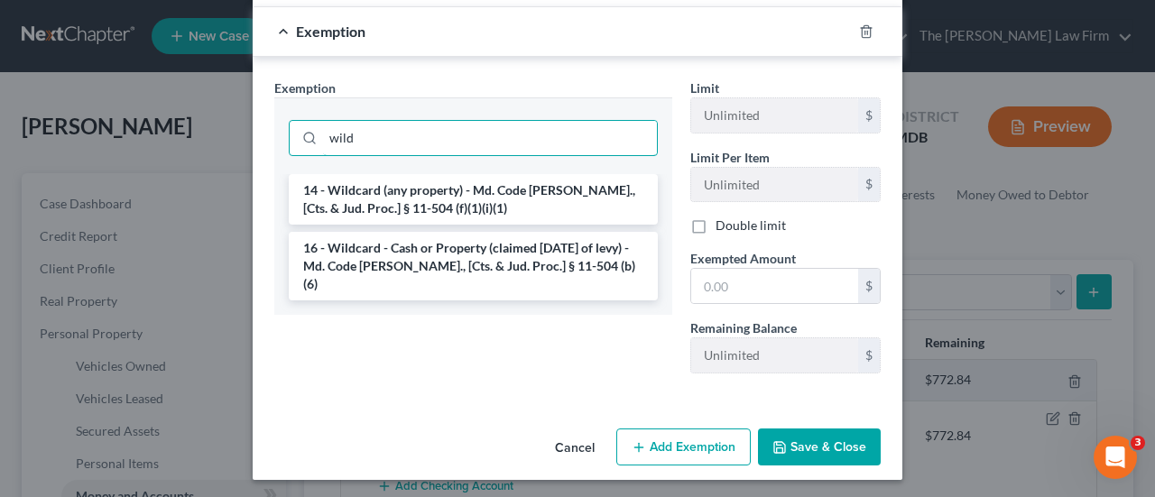
type input "wild"
click at [414, 186] on li "14 - Wildcard (any property) - Md. Code [PERSON_NAME]., [Cts. & Jud. Proc.] § 1…" at bounding box center [473, 199] width 369 height 51
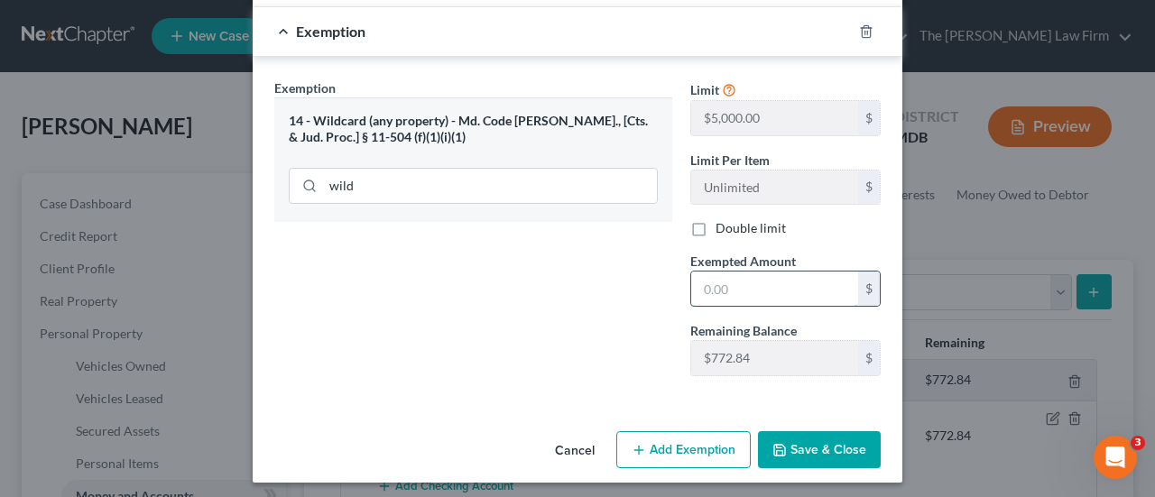
click at [726, 288] on input "text" at bounding box center [774, 289] width 167 height 34
type input "389.49"
click at [824, 447] on button "Save & Close" at bounding box center [819, 450] width 123 height 38
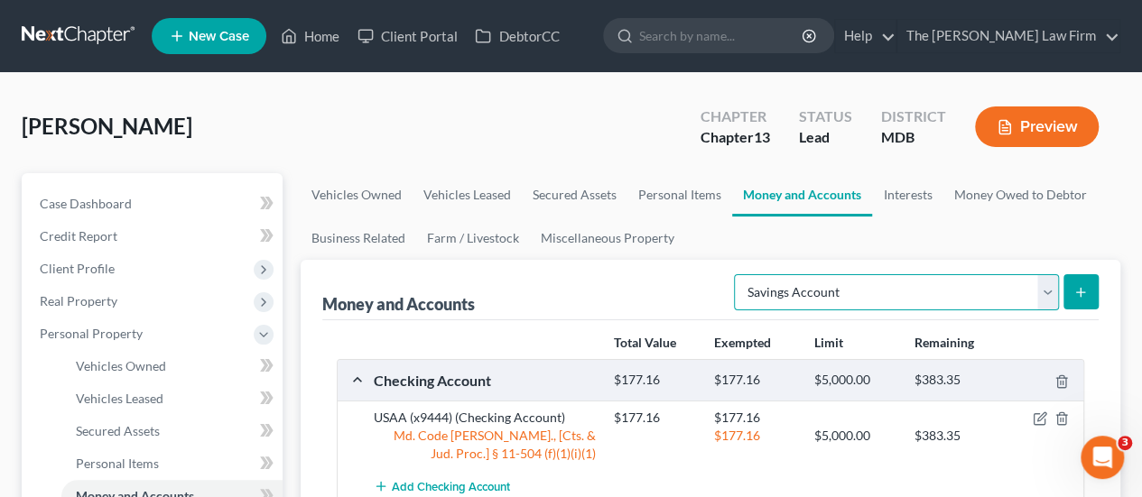
click at [969, 293] on select "Select Account Type Brokerage Cash on Hand Certificates of Deposit Checking Acc…" at bounding box center [896, 292] width 325 height 36
click at [1080, 290] on line "submit" at bounding box center [1080, 292] width 0 height 8
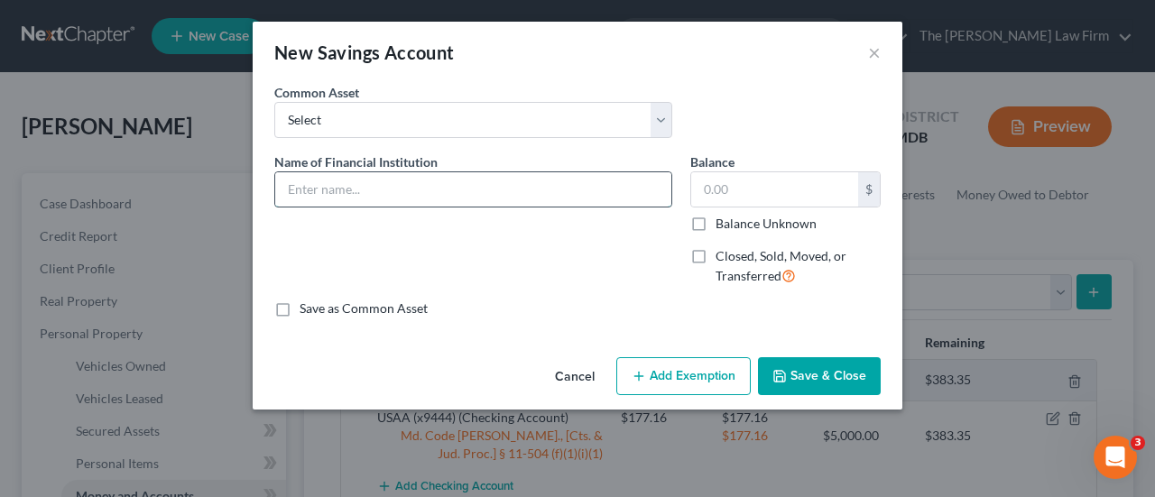
click at [462, 197] on input "text" at bounding box center [473, 189] width 396 height 34
paste input "USAA x8801"
click at [459, 194] on input "USAA x8801" at bounding box center [473, 189] width 396 height 34
type input "USAA (x8801)"
click at [739, 201] on input "text" at bounding box center [774, 189] width 167 height 34
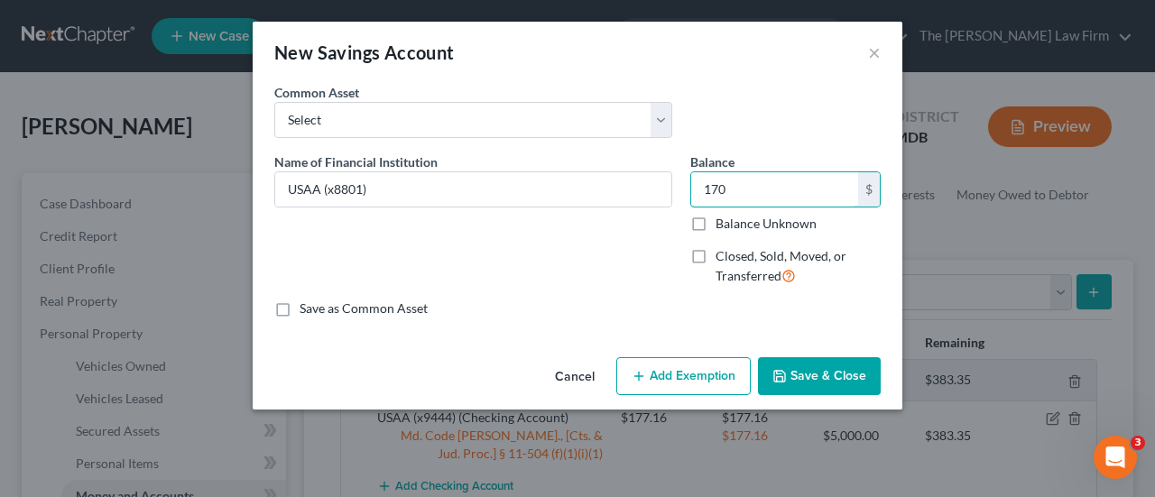
type input "170"
click at [682, 364] on button "Add Exemption" at bounding box center [683, 376] width 134 height 38
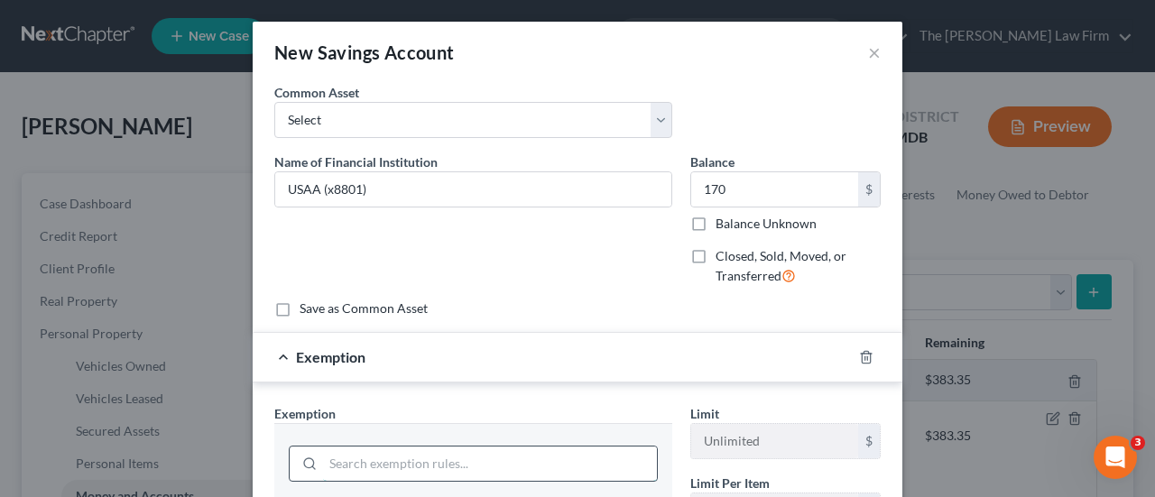
click at [507, 464] on input "search" at bounding box center [490, 464] width 334 height 34
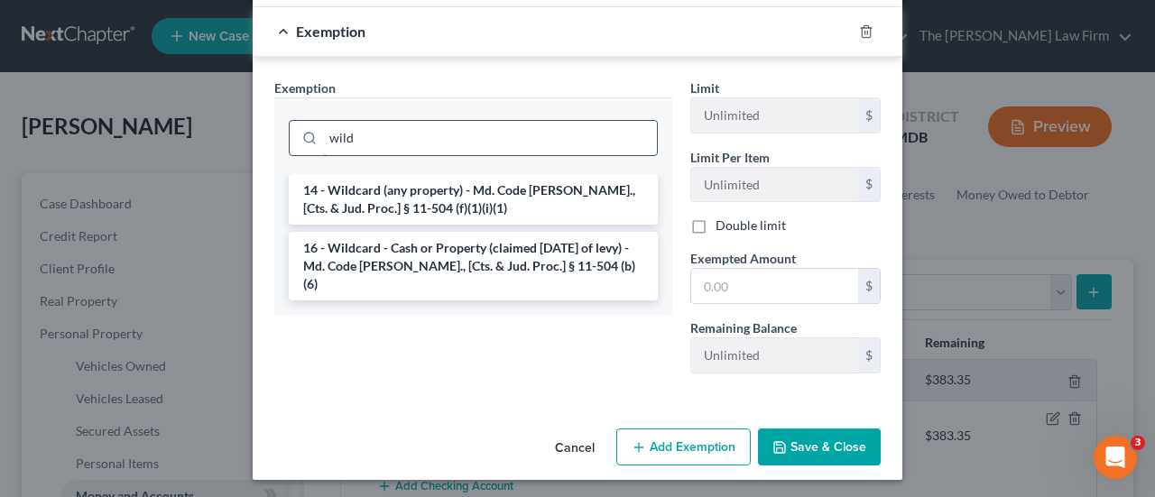
type input "wild"
click at [486, 178] on li "14 - Wildcard (any property) - Md. Code [PERSON_NAME]., [Cts. & Jud. Proc.] § 1…" at bounding box center [473, 199] width 369 height 51
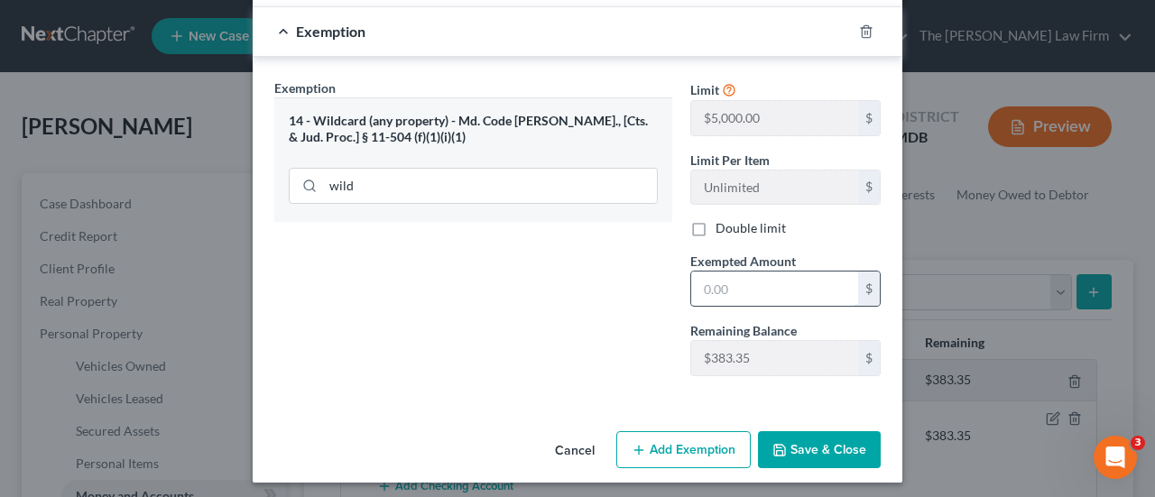
click at [735, 293] on input "text" at bounding box center [774, 289] width 167 height 34
type input "170"
click at [827, 448] on button "Save & Close" at bounding box center [819, 450] width 123 height 38
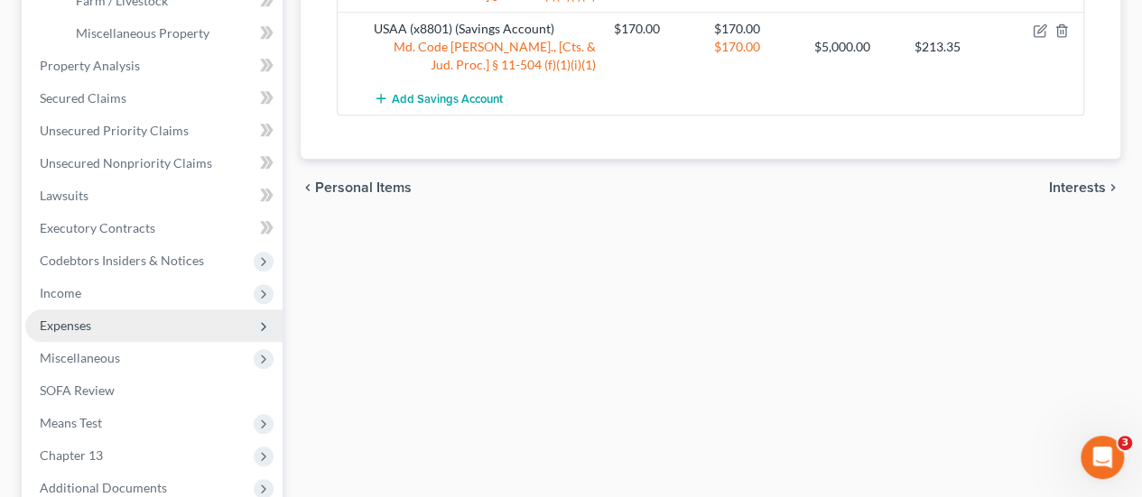
scroll to position [722, 0]
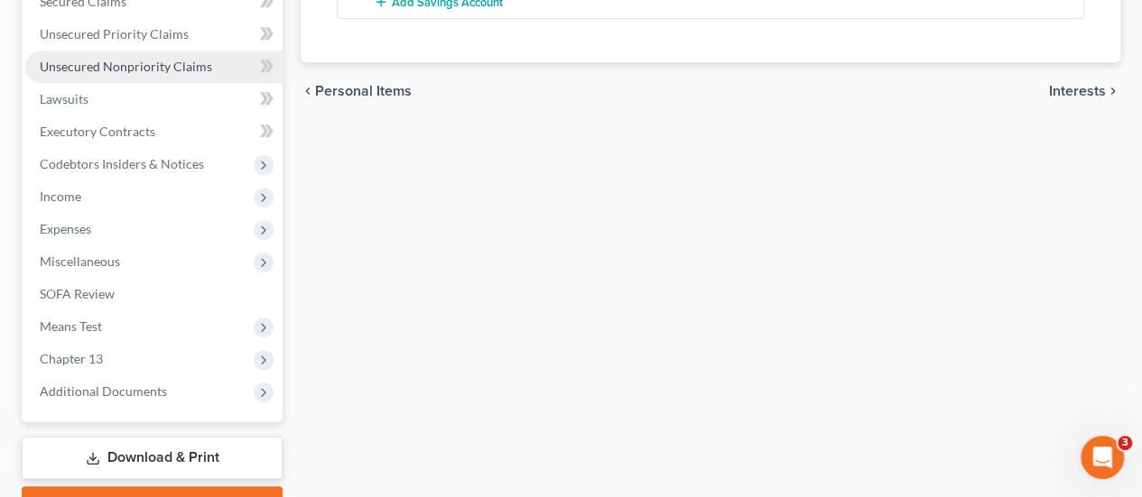
click at [117, 62] on span "Unsecured Nonpriority Claims" at bounding box center [126, 66] width 172 height 15
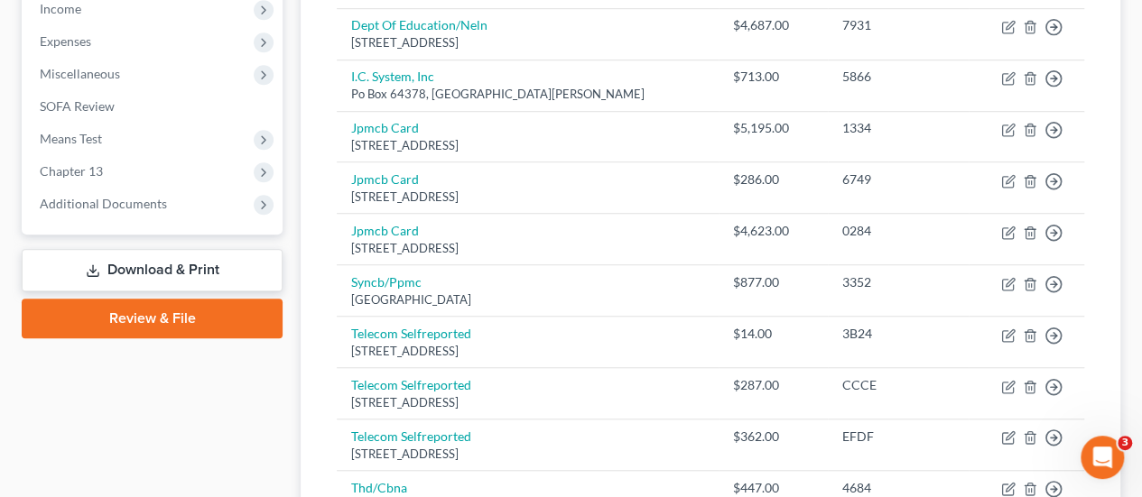
scroll to position [451, 0]
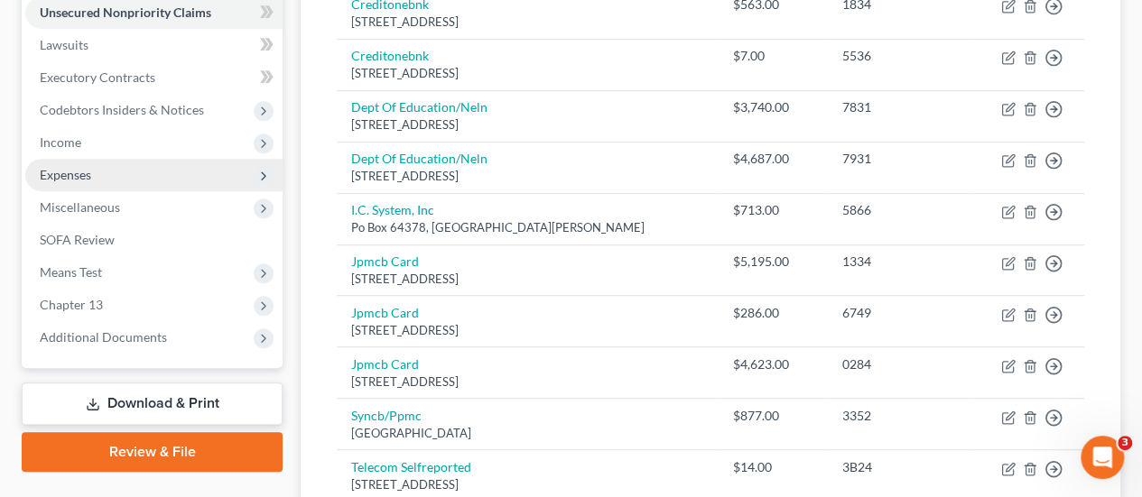
click at [87, 172] on span "Expenses" at bounding box center [65, 174] width 51 height 15
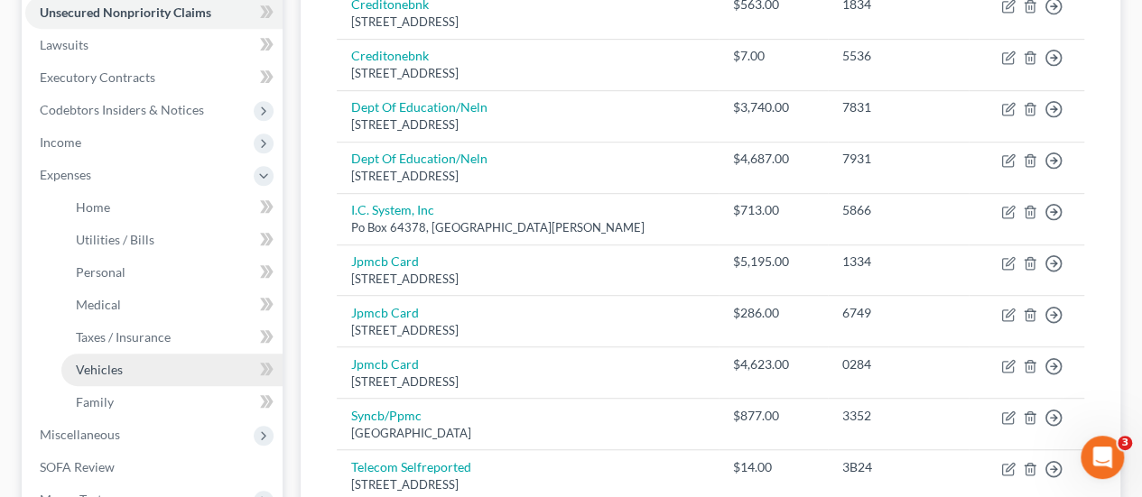
click at [106, 363] on span "Vehicles" at bounding box center [99, 369] width 47 height 15
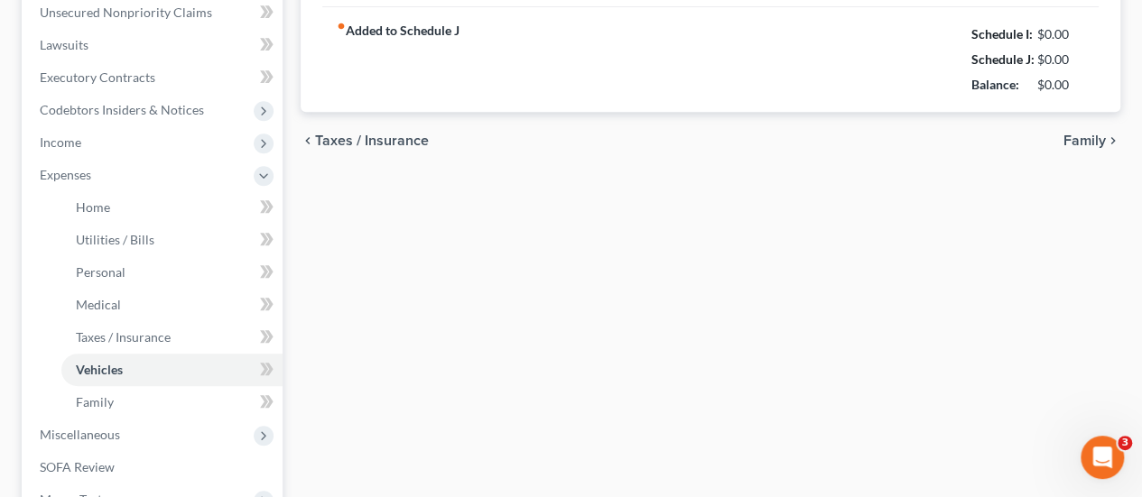
type input "0.00"
type input "600.00"
type input "0.00"
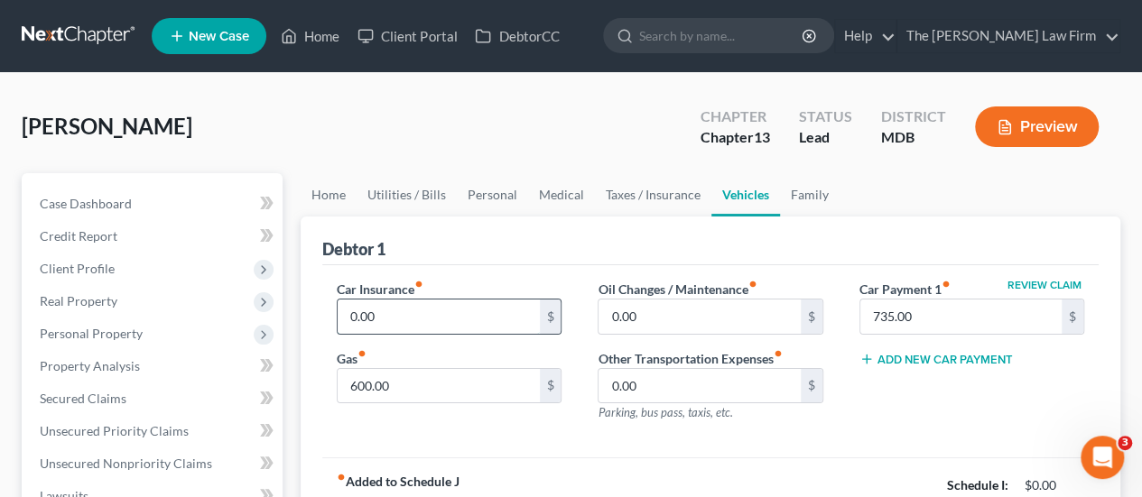
click at [465, 322] on input "0.00" at bounding box center [438, 317] width 201 height 34
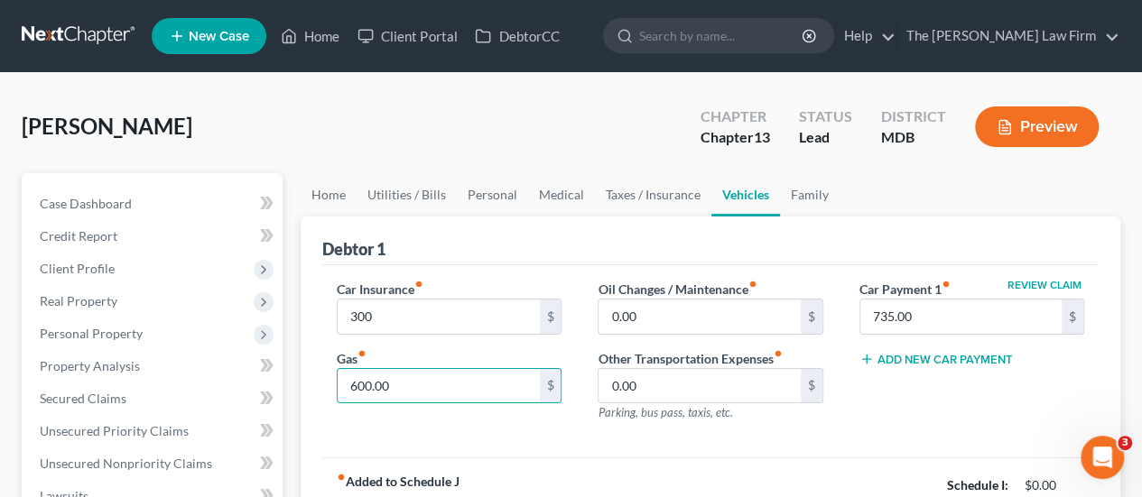
click at [496, 112] on div "[PERSON_NAME] Upgraded Chapter Chapter 13 Status Lead District MDB Preview" at bounding box center [571, 134] width 1098 height 79
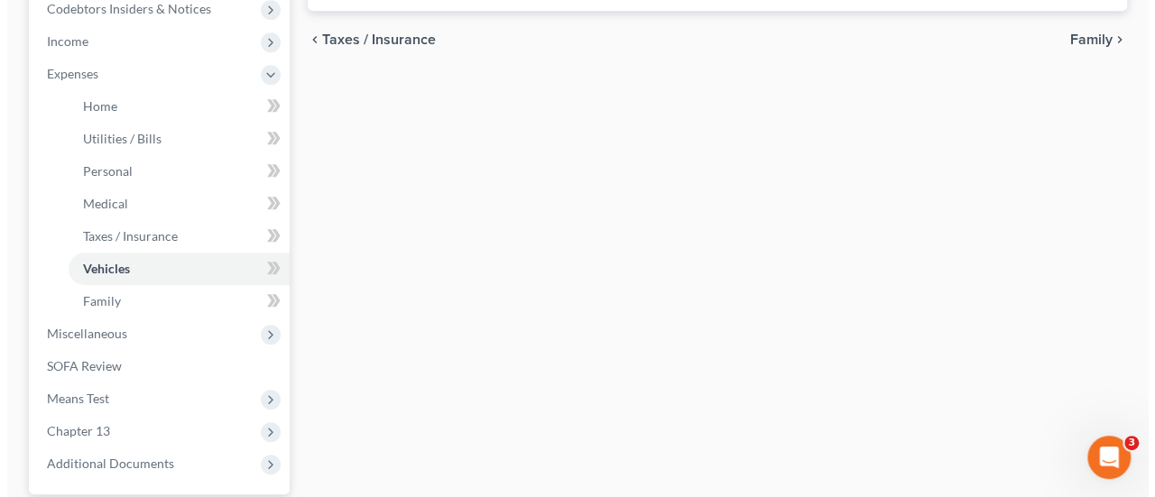
scroll to position [719, 0]
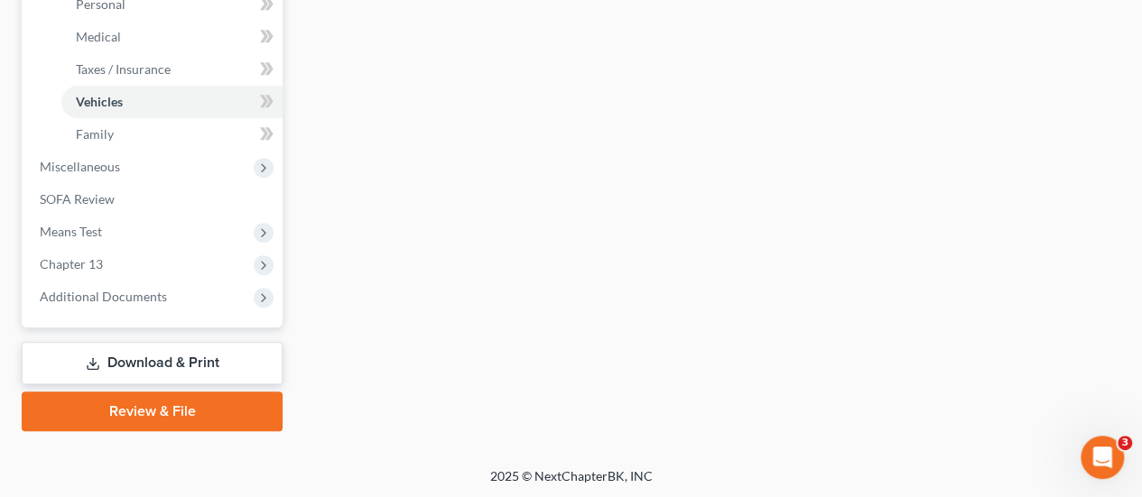
drag, startPoint x: 157, startPoint y: 366, endPoint x: 623, endPoint y: 323, distance: 467.7
click at [157, 366] on link "Download & Print" at bounding box center [152, 363] width 261 height 42
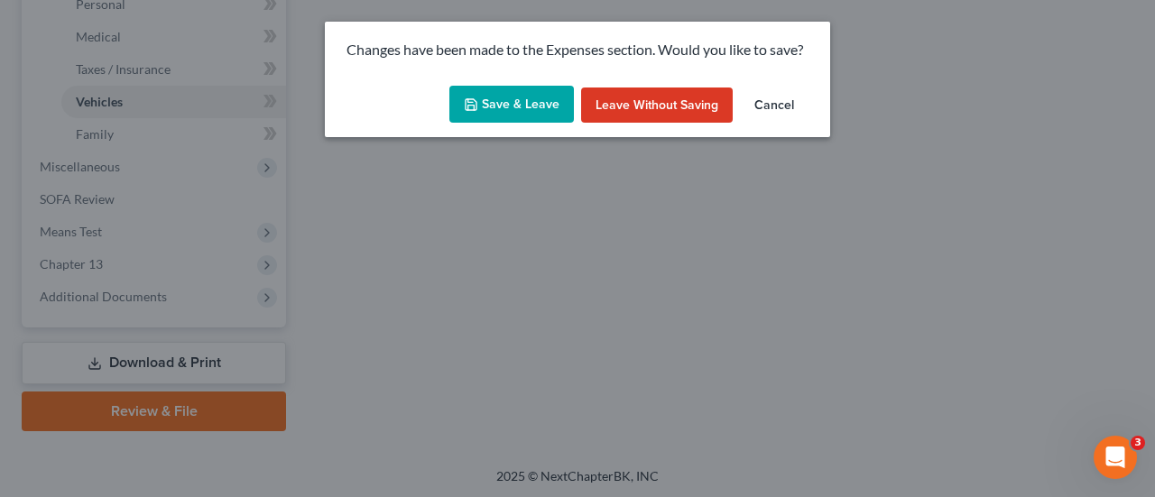
click at [549, 106] on button "Save & Leave" at bounding box center [511, 105] width 125 height 38
type input "300.00"
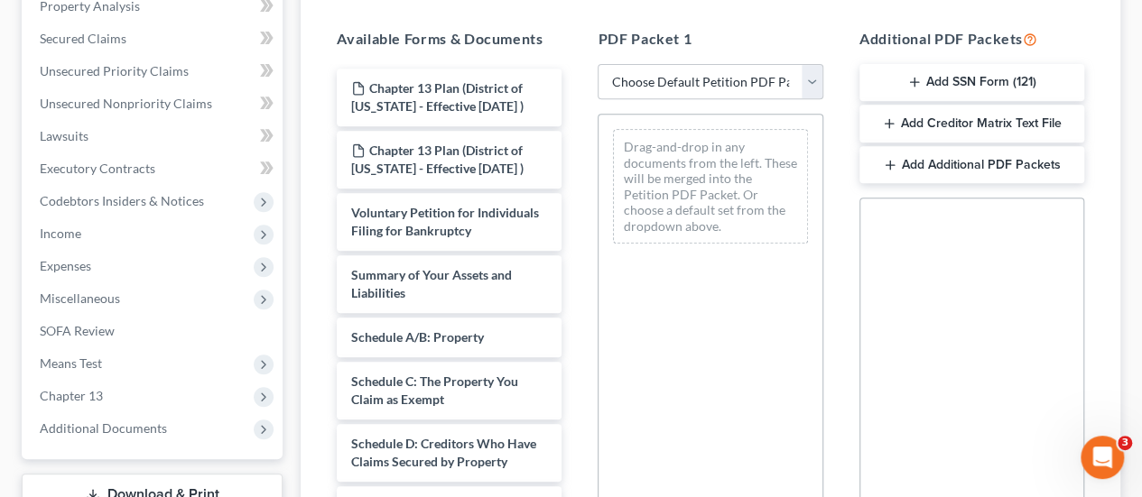
scroll to position [361, 0]
drag, startPoint x: 696, startPoint y: 78, endPoint x: 706, endPoint y: 92, distance: 17.5
click at [696, 78] on select "Choose Default Petition PDF Packet Complete Bankruptcy Petition (all forms and …" at bounding box center [710, 81] width 225 height 36
select select "0"
click at [598, 63] on select "Choose Default Petition PDF Packet Complete Bankruptcy Petition (all forms and …" at bounding box center [710, 81] width 225 height 36
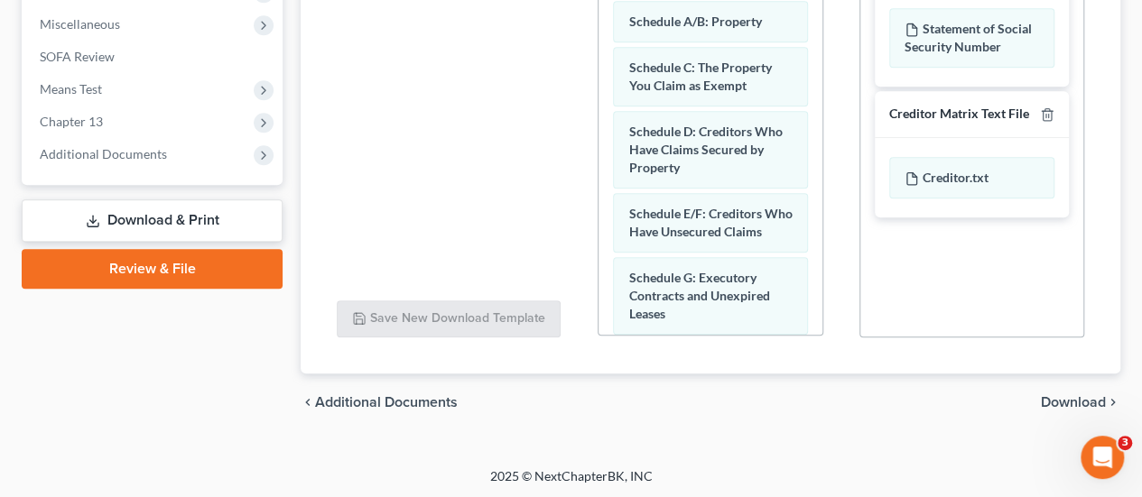
click at [1061, 403] on span "Download" at bounding box center [1073, 402] width 65 height 14
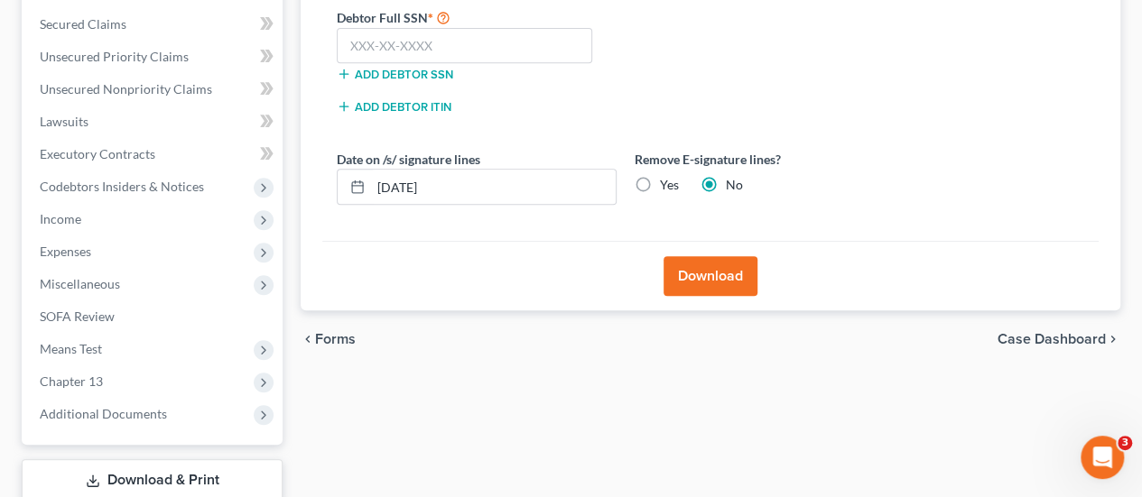
scroll to position [221, 0]
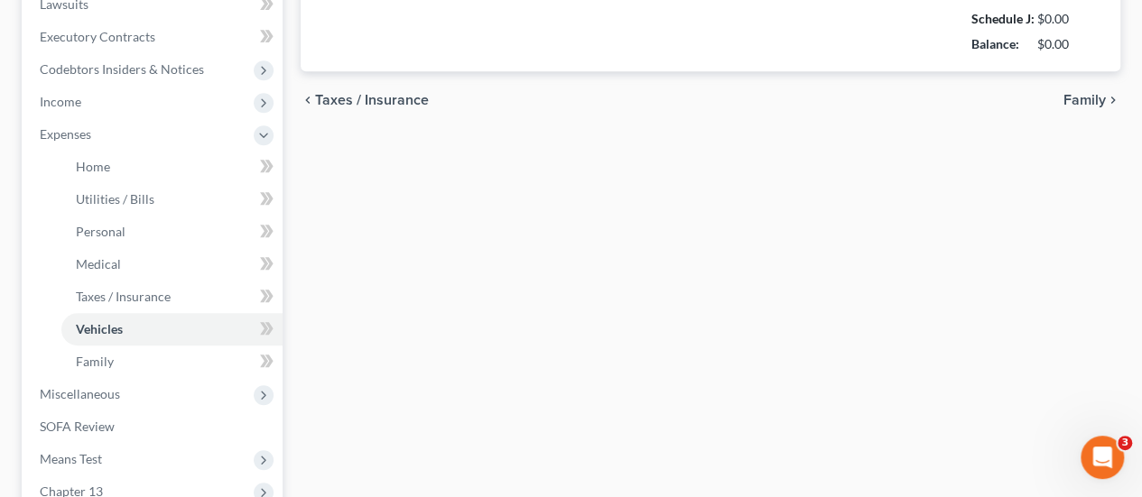
type input "300.00"
type input "600.00"
type input "0.00"
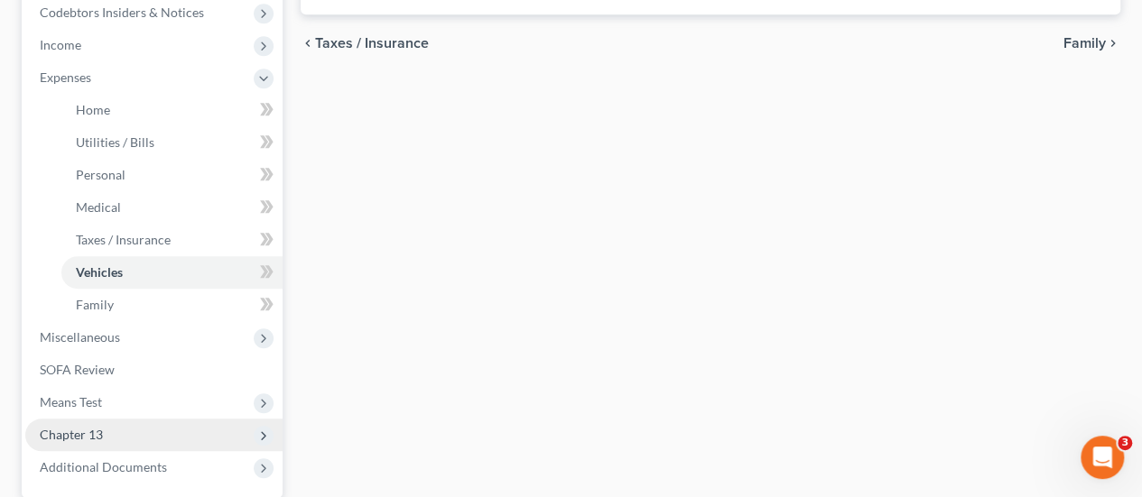
scroll to position [719, 0]
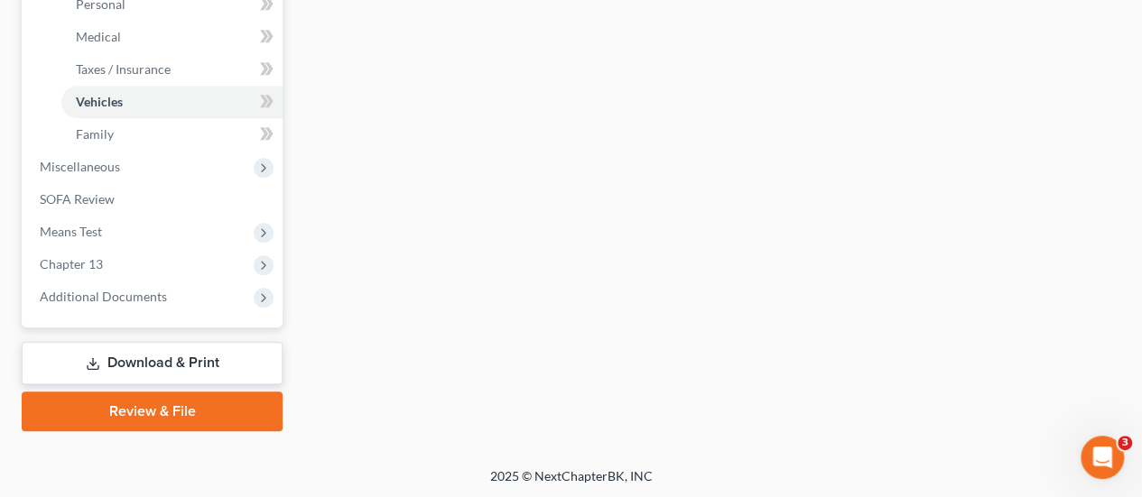
click at [152, 371] on link "Download & Print" at bounding box center [152, 363] width 261 height 42
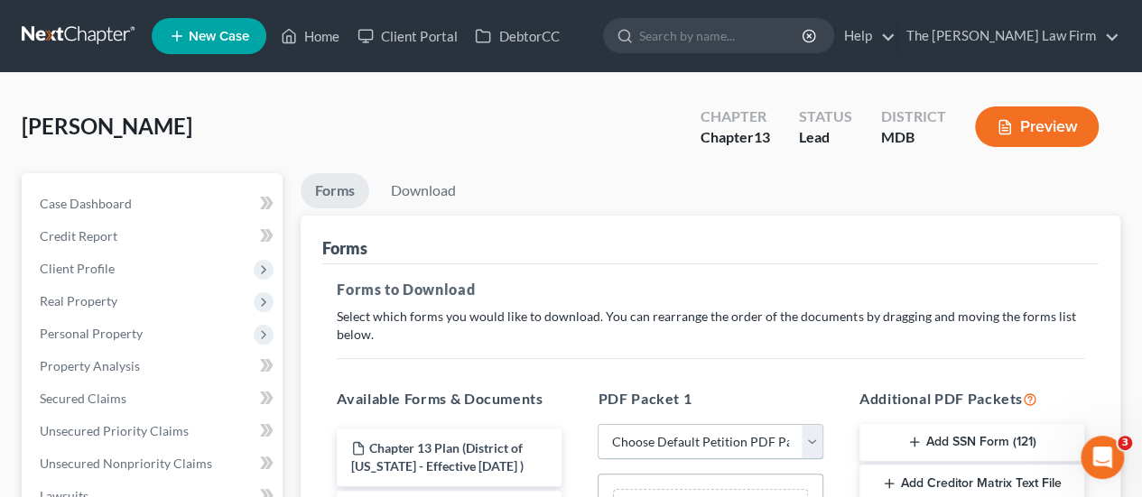
click at [711, 434] on select "Choose Default Petition PDF Packet Complete Bankruptcy Petition (all forms and …" at bounding box center [710, 442] width 225 height 36
select select "0"
click at [598, 424] on select "Choose Default Petition PDF Packet Complete Bankruptcy Petition (all forms and …" at bounding box center [710, 442] width 225 height 36
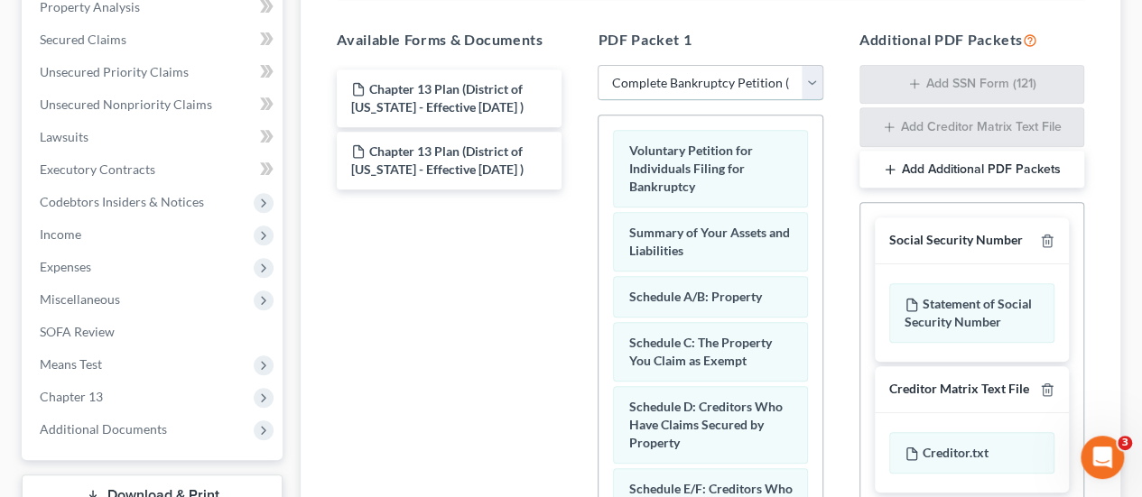
scroll to position [361, 0]
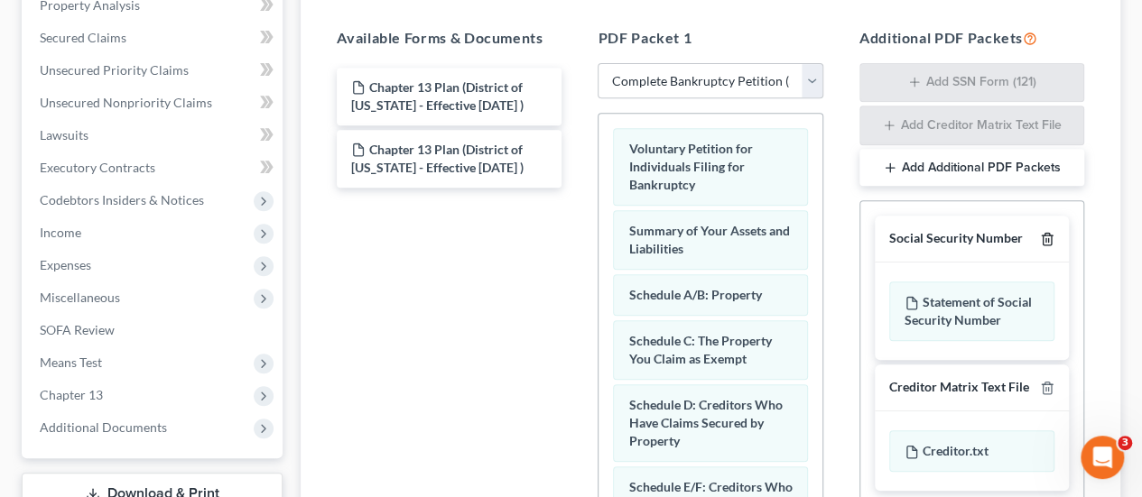
click at [1052, 232] on icon "button" at bounding box center [1047, 239] width 14 height 14
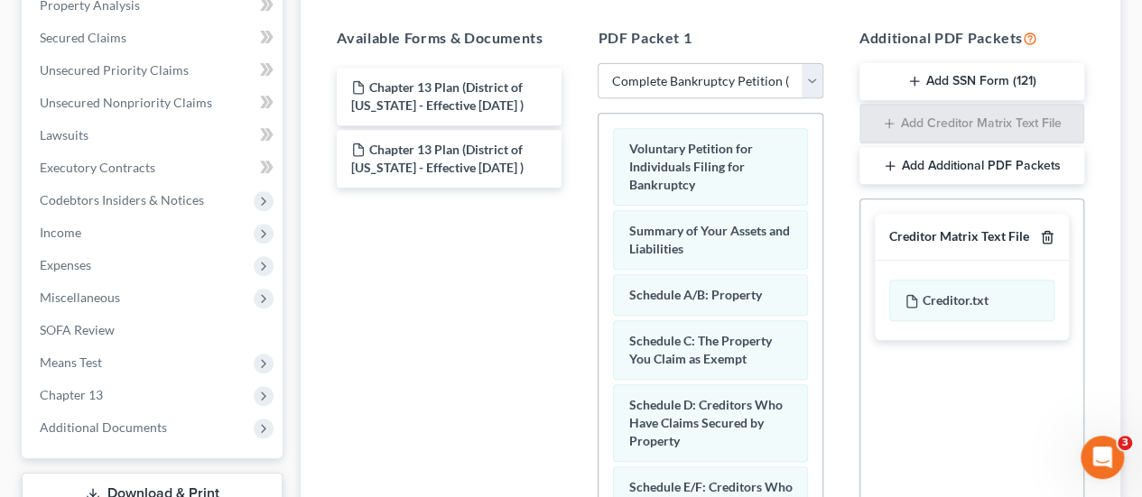
click at [1052, 234] on polyline "button" at bounding box center [1047, 234] width 11 height 0
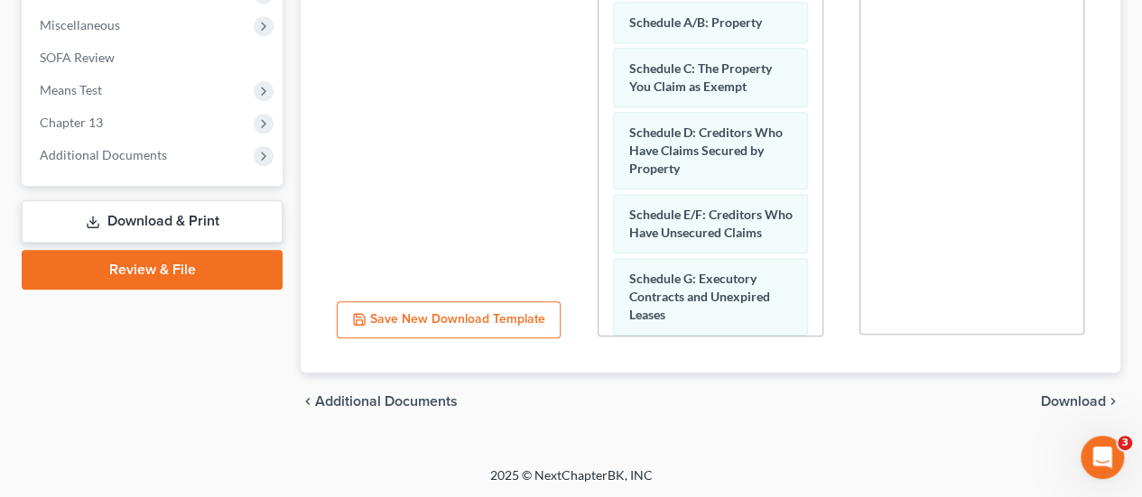
click at [1051, 394] on span "Download" at bounding box center [1073, 401] width 65 height 14
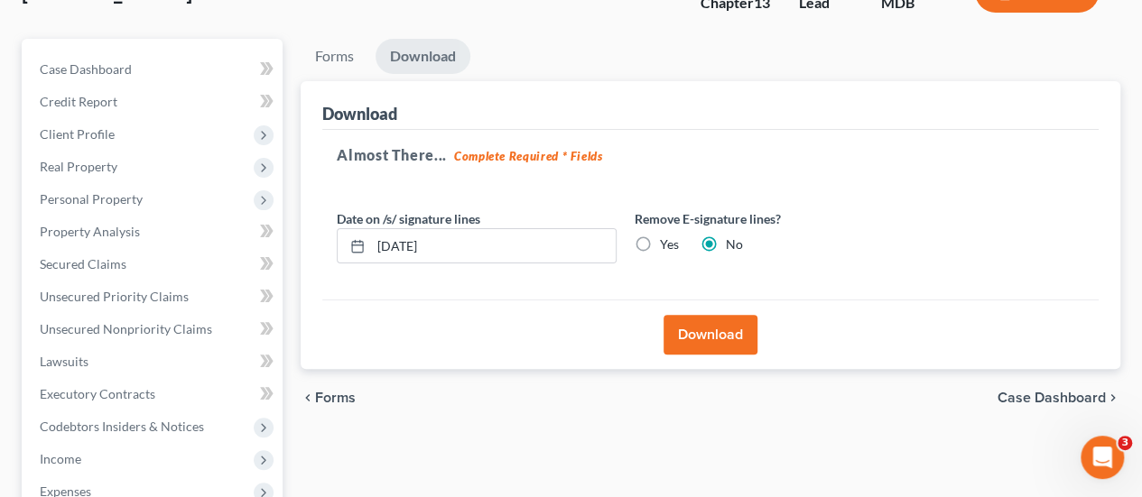
scroll to position [131, 0]
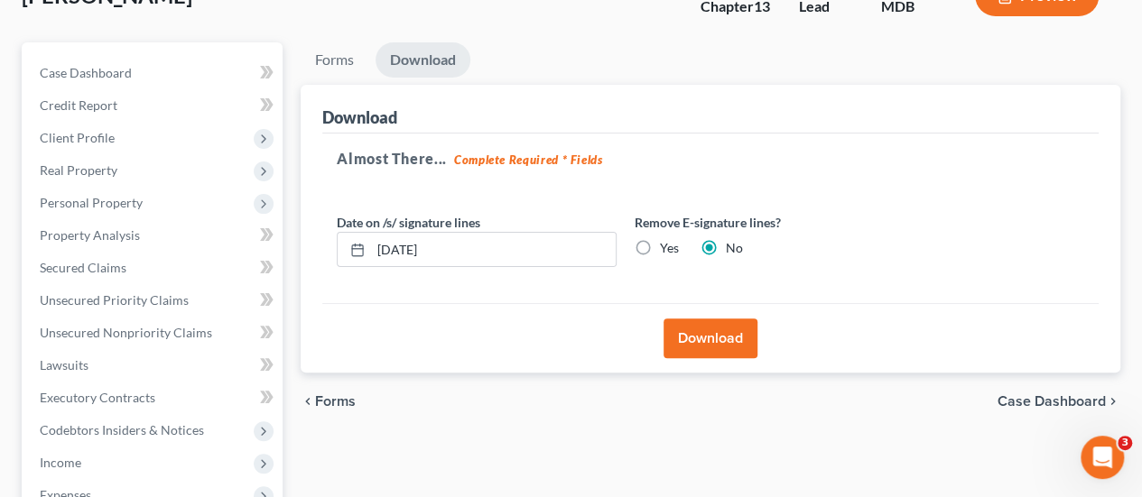
click at [722, 348] on button "Download" at bounding box center [710, 339] width 94 height 40
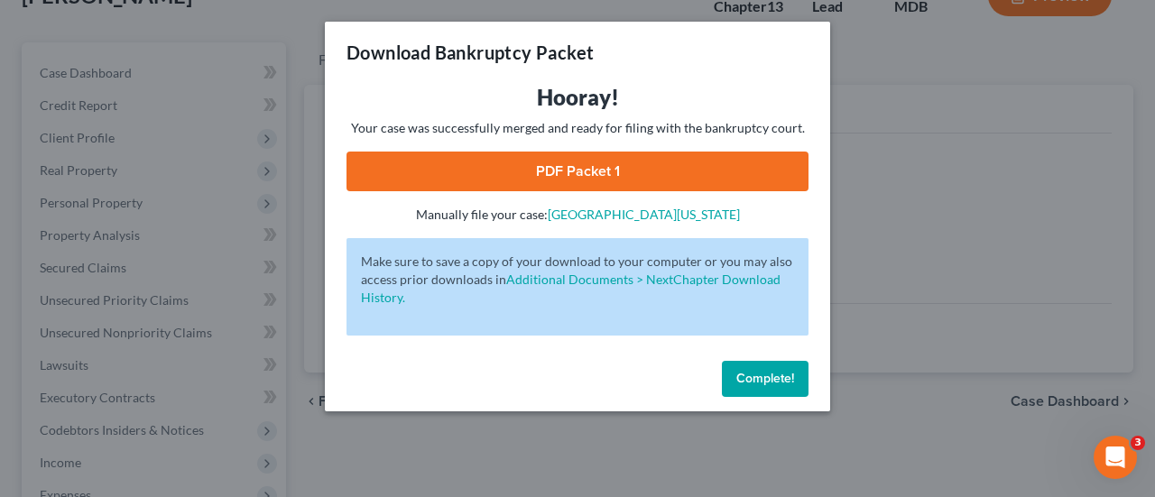
click at [566, 184] on link "PDF Packet 1" at bounding box center [578, 172] width 462 height 40
click at [753, 373] on span "Complete!" at bounding box center [765, 378] width 58 height 15
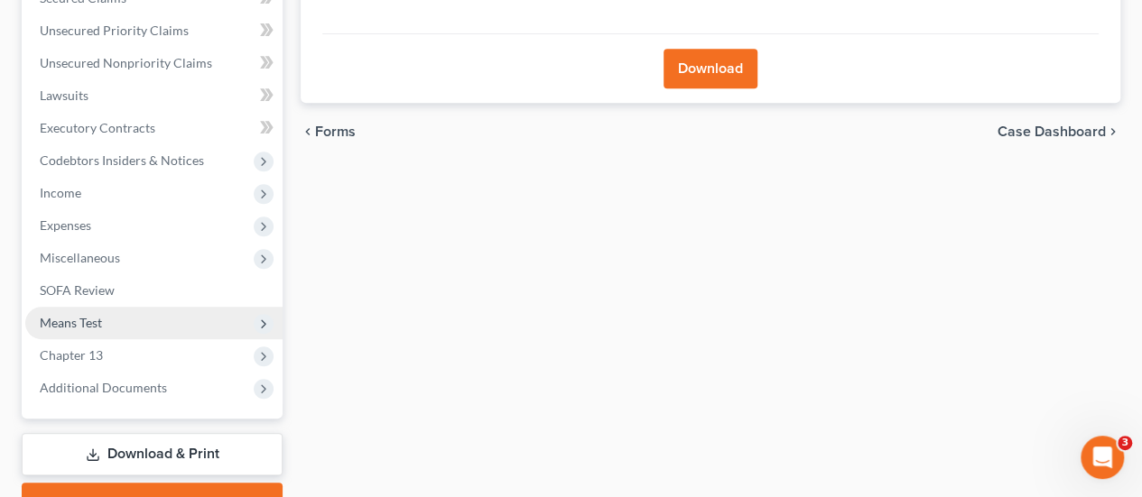
scroll to position [402, 0]
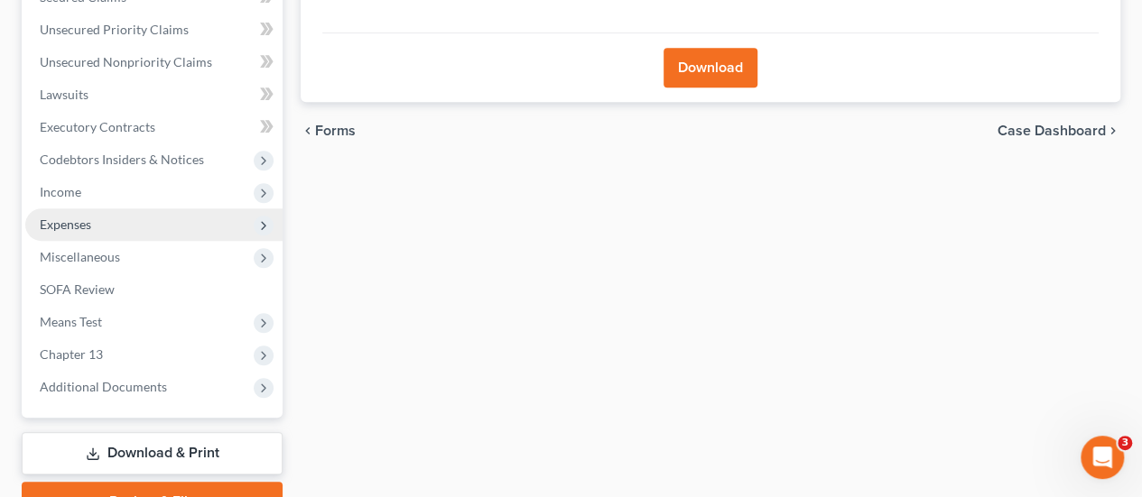
click at [78, 223] on span "Expenses" at bounding box center [65, 224] width 51 height 15
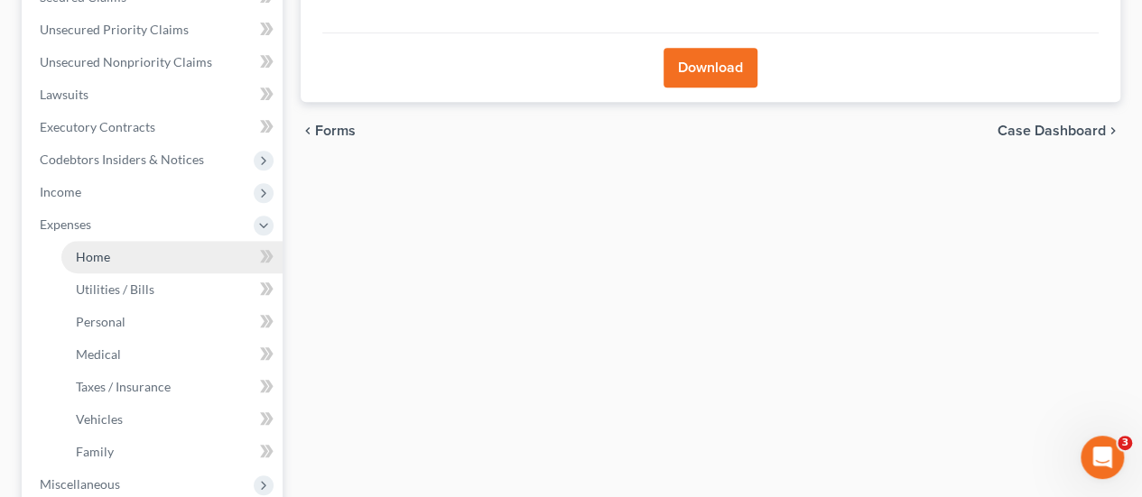
click at [88, 256] on span "Home" at bounding box center [93, 256] width 34 height 15
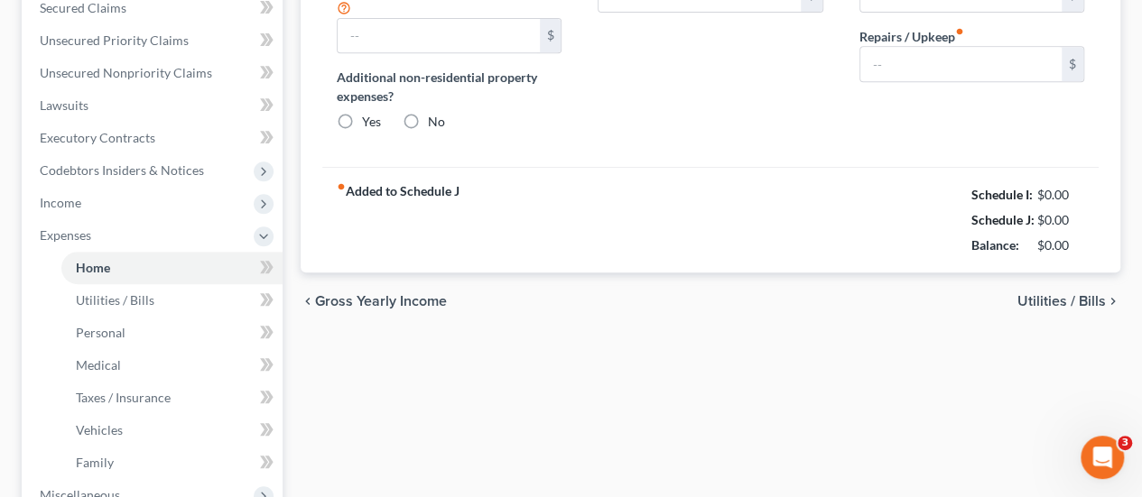
type input "3,571.00"
type input "0.00"
radio input "true"
type input "0.00"
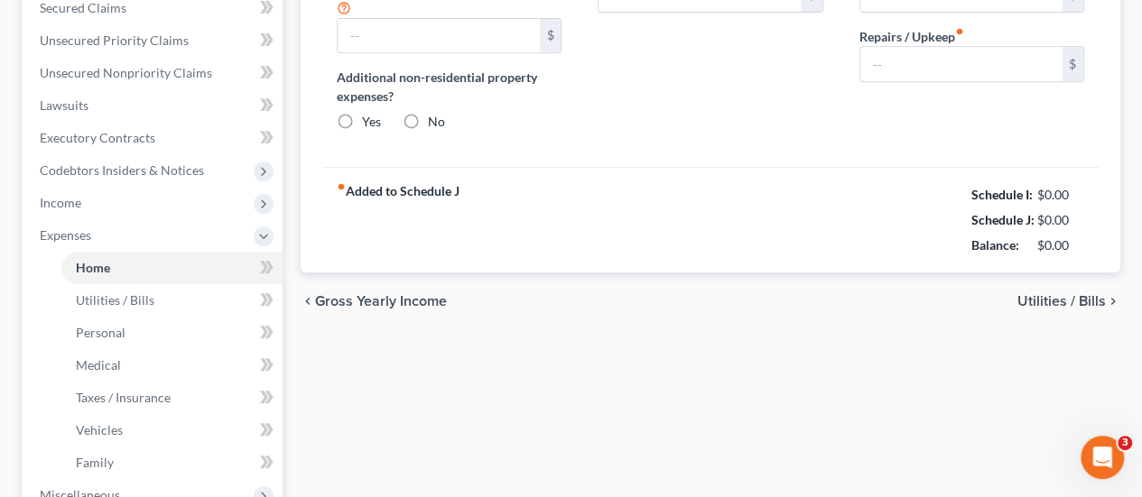
type input "0.00"
type input "200.00"
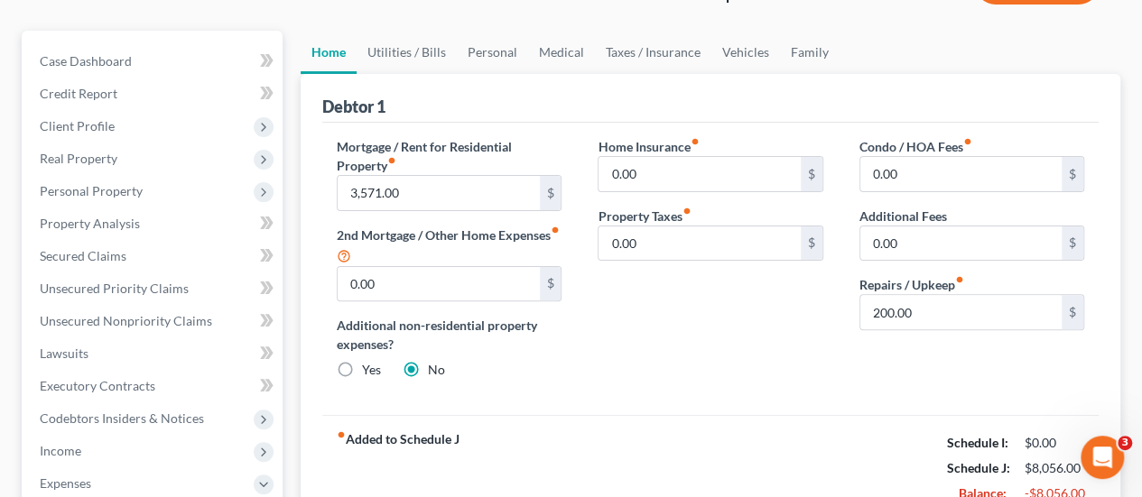
scroll to position [361, 0]
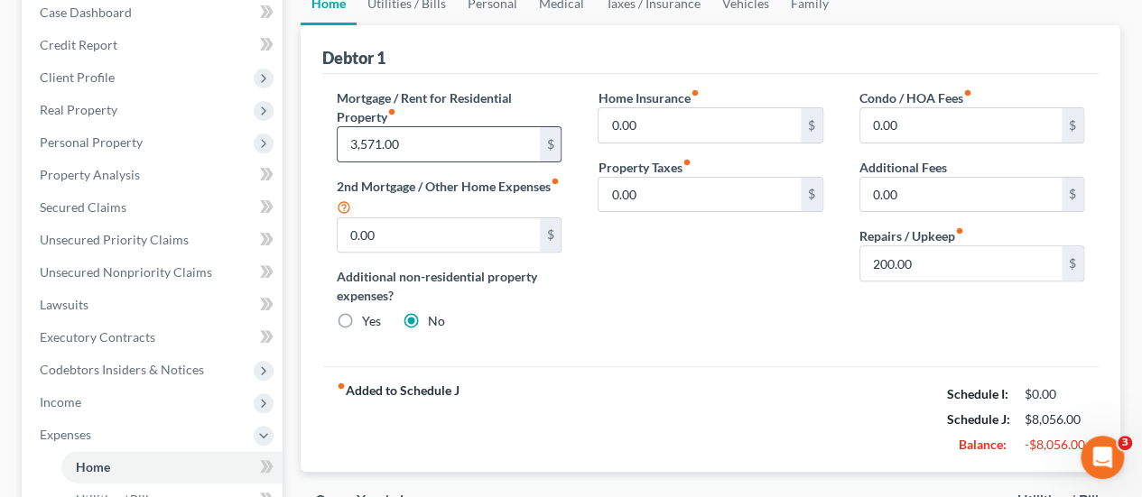
scroll to position [271, 0]
